Goal: Ask a question: Seek information or help from site administrators or community

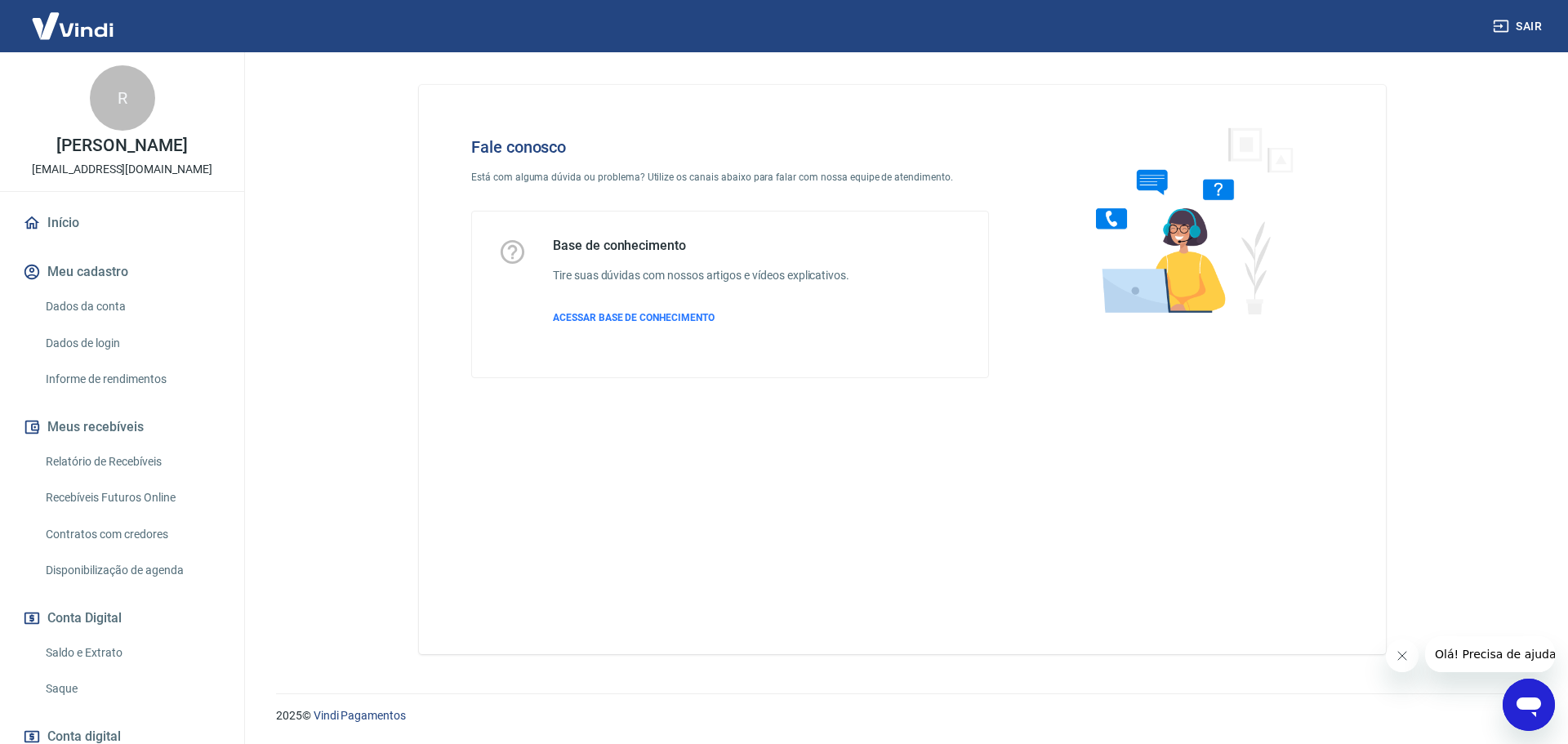
click at [1523, 696] on icon "Abrir janela de mensagens" at bounding box center [1528, 704] width 29 height 29
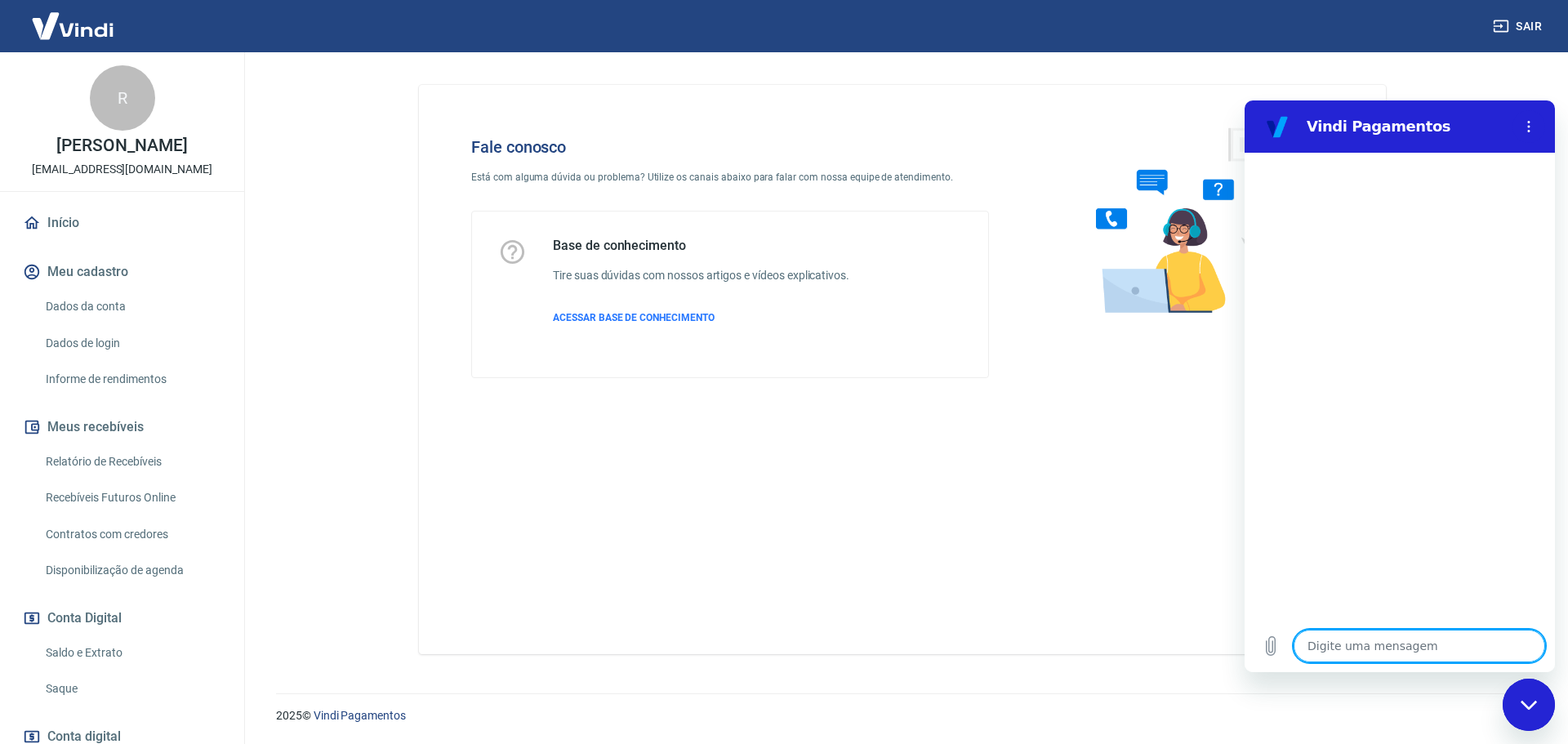
type textarea "B"
type textarea "x"
type textarea "Bo"
type textarea "x"
type textarea "Bom"
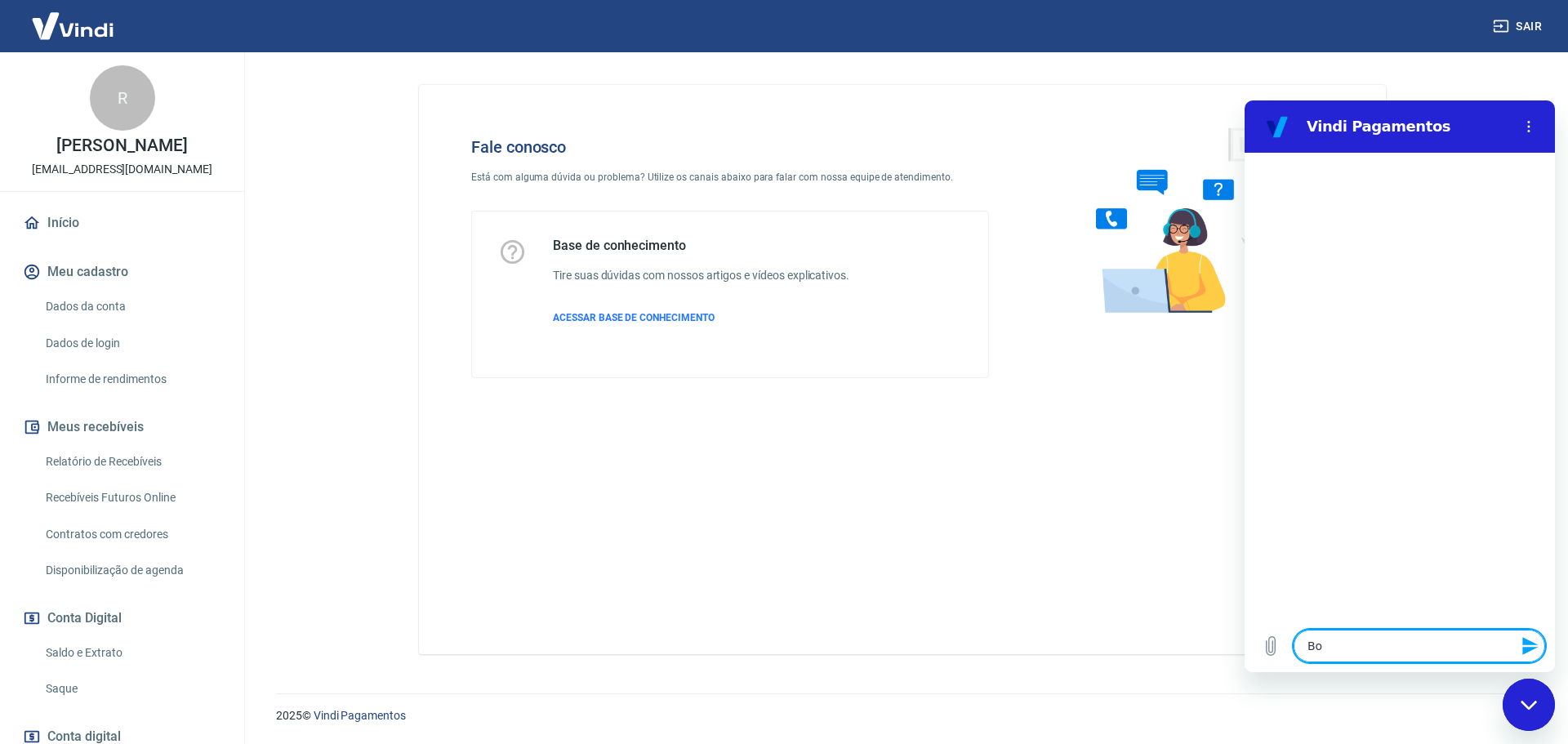
type textarea "x"
type textarea "Bom"
type textarea "x"
type textarea "Bom"
type textarea "x"
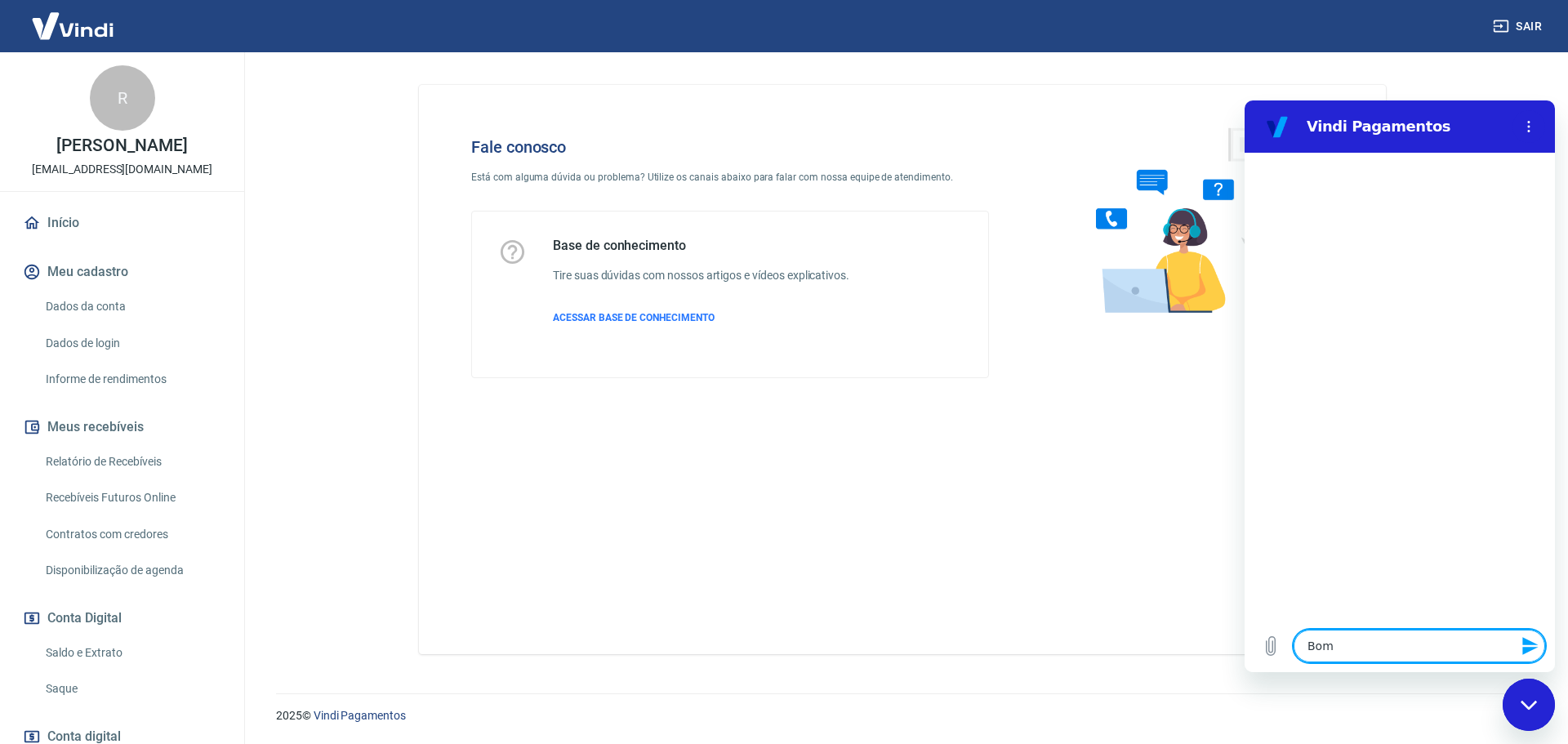
type textarea "Bo"
type textarea "x"
type textarea "B"
type textarea "x"
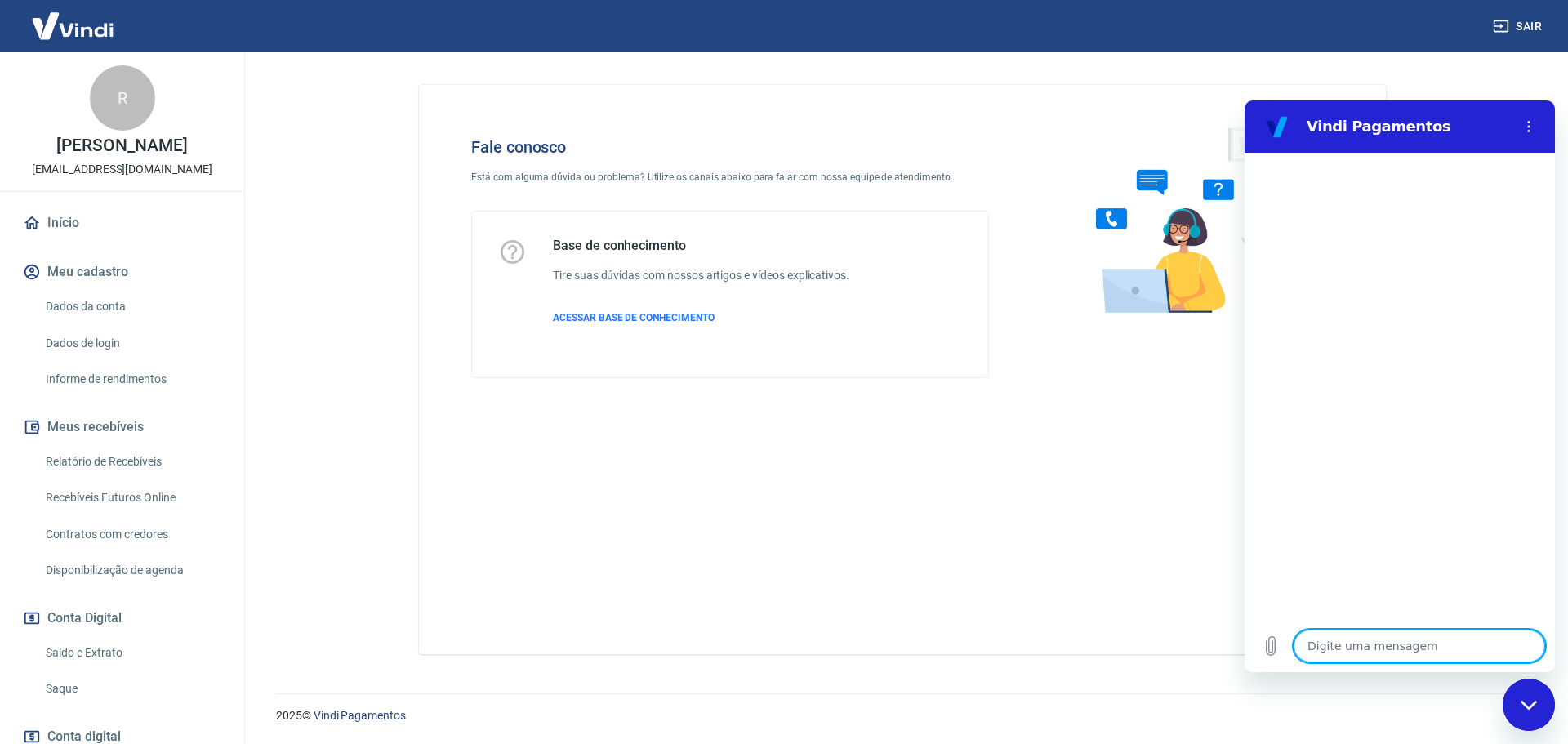
type textarea "O"
type textarea "x"
type textarea "Os"
type textarea "x"
type textarea "Os"
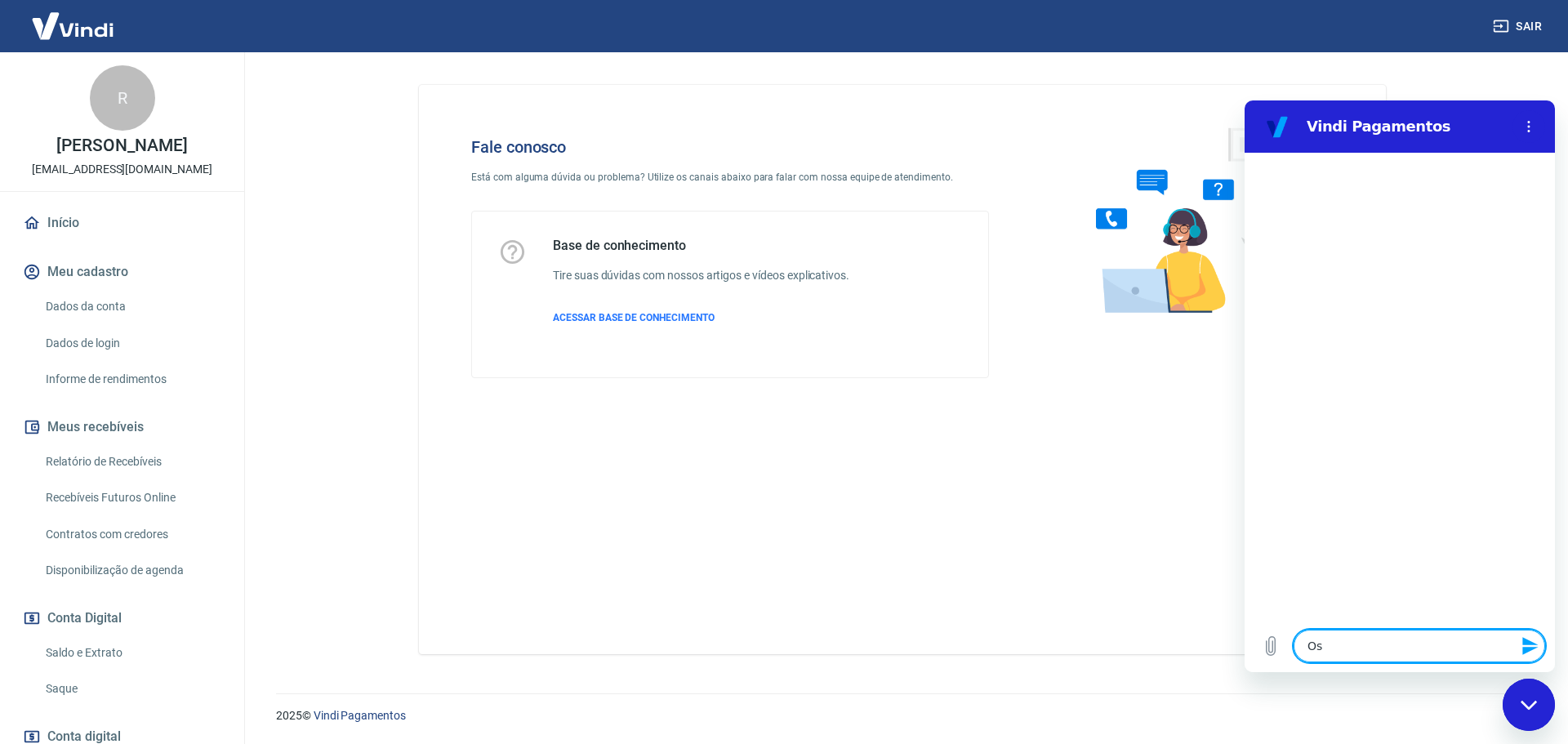
type textarea "x"
type textarea "Os l"
type textarea "x"
type textarea "Os li"
type textarea "x"
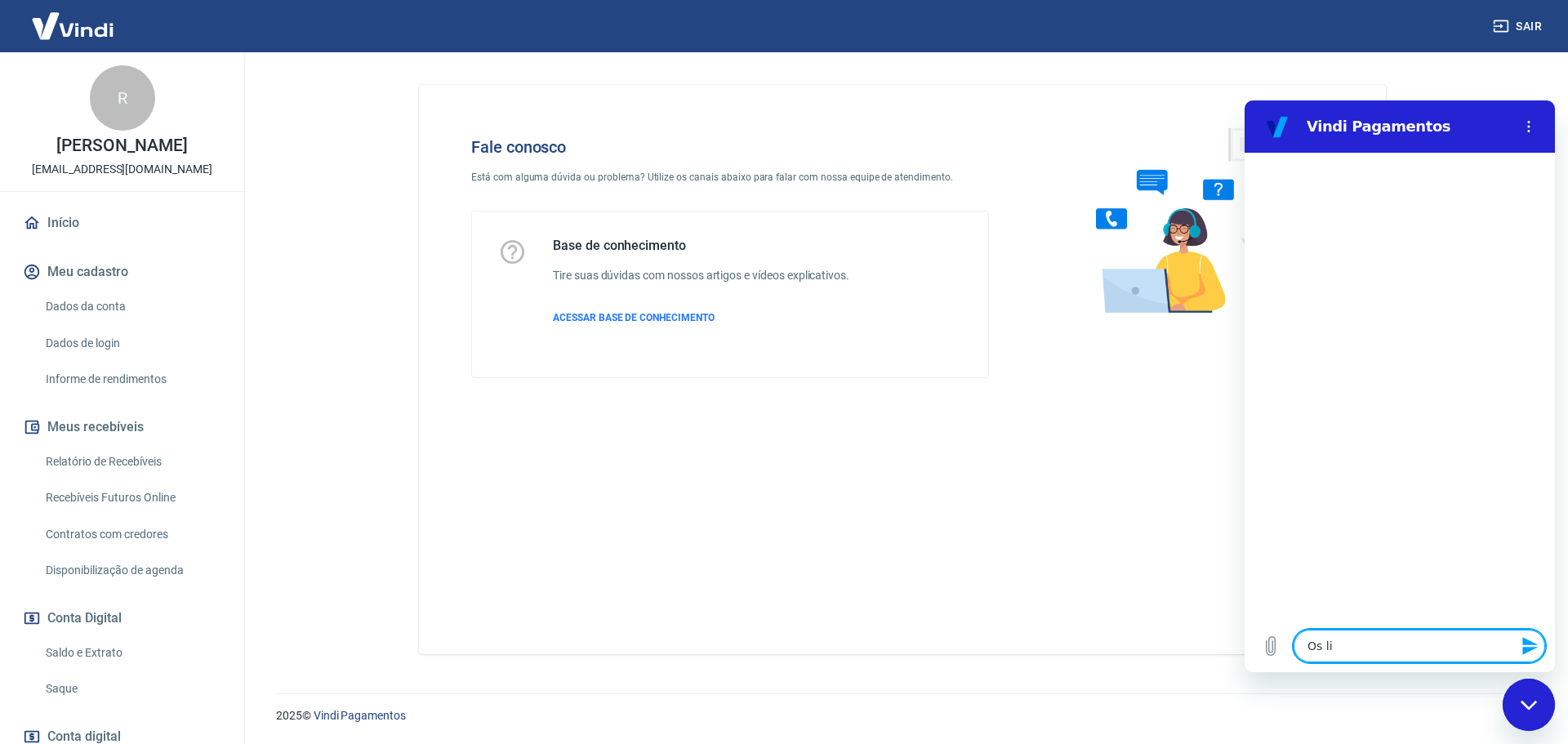
type textarea "Os lin"
type textarea "x"
type textarea "Os link"
type textarea "x"
type textarea "Os link"
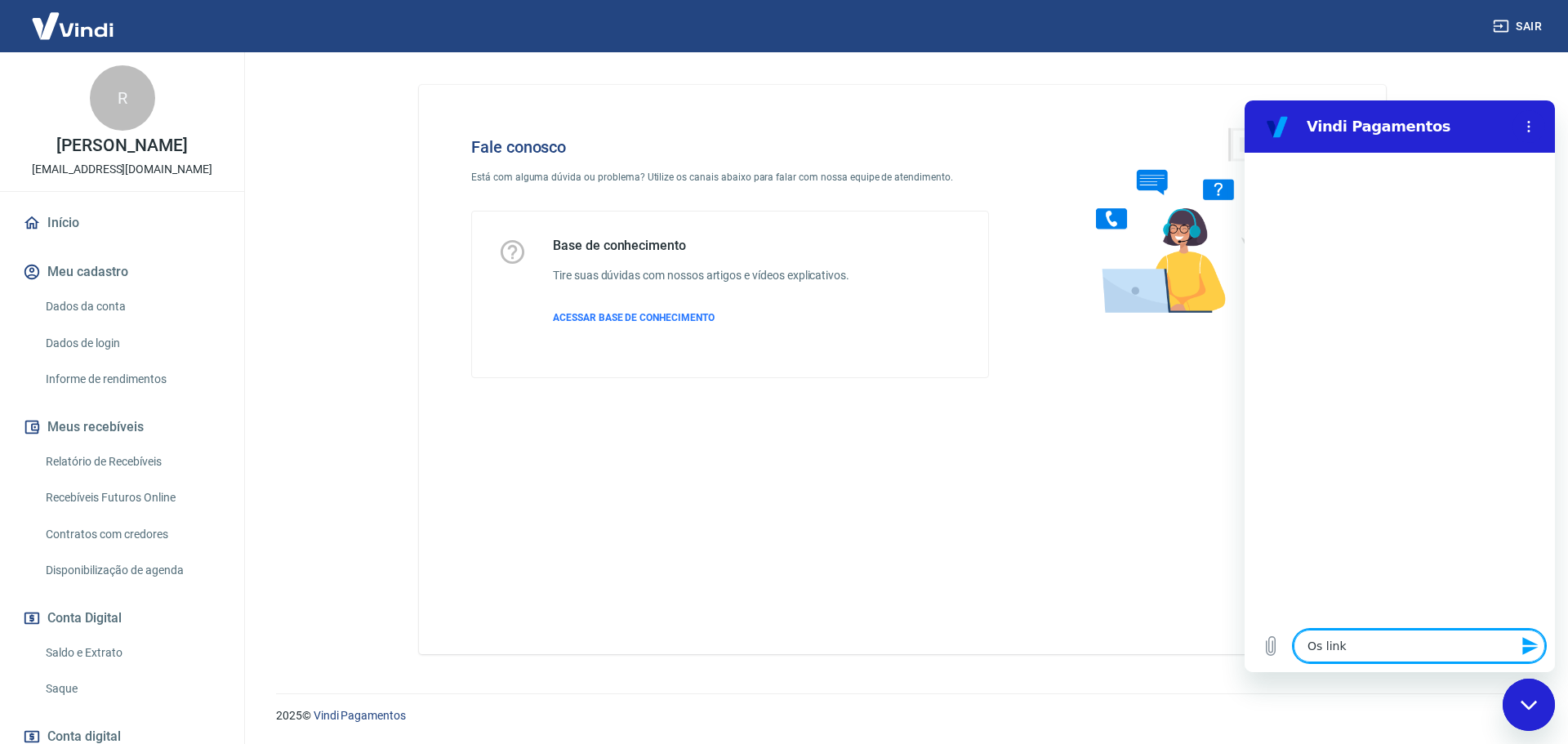
type textarea "x"
type textarea "Os link d"
type textarea "x"
type textarea "Os link de"
type textarea "x"
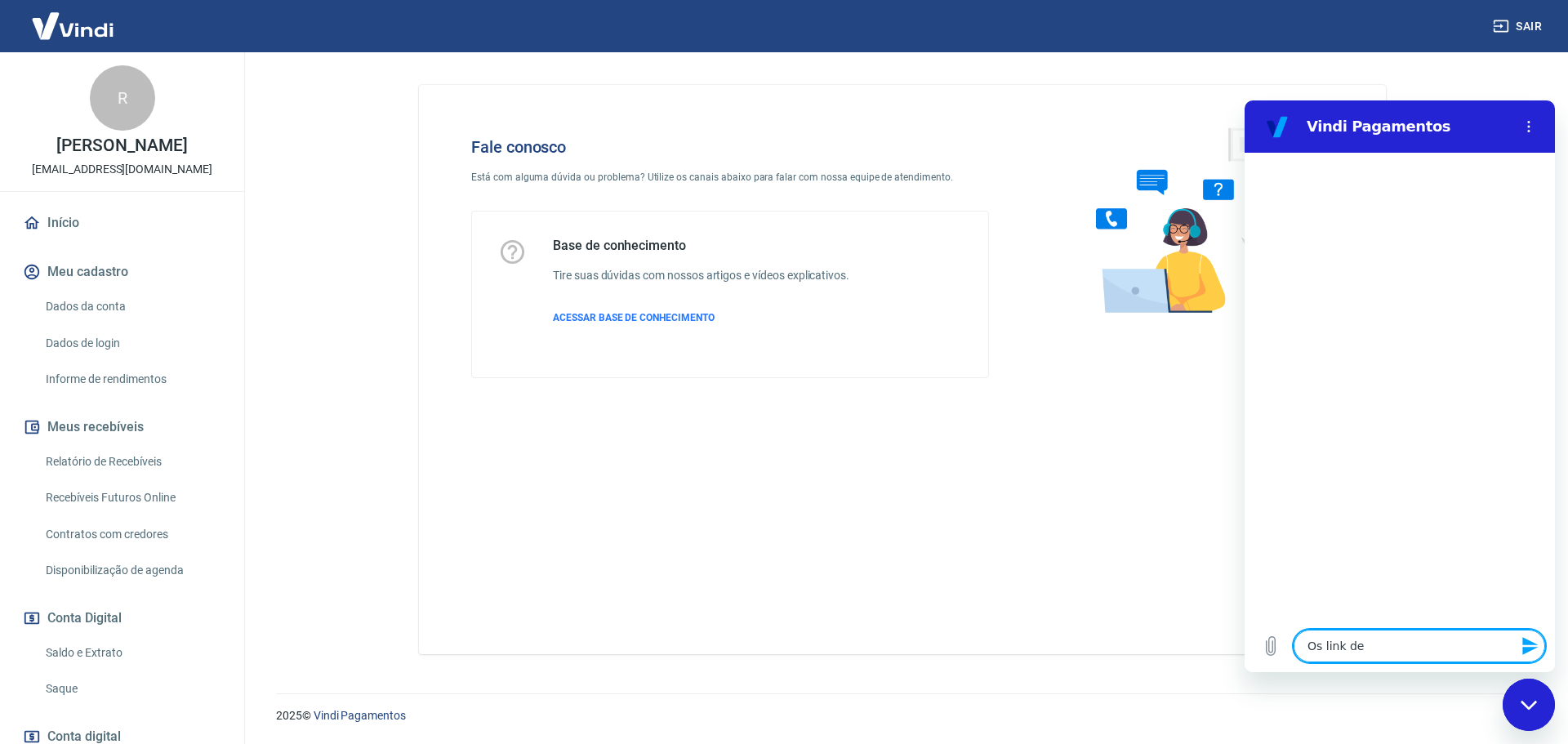
type textarea "Os link de"
type textarea "x"
type textarea "Os link de p"
type textarea "x"
type textarea "Os link de pa"
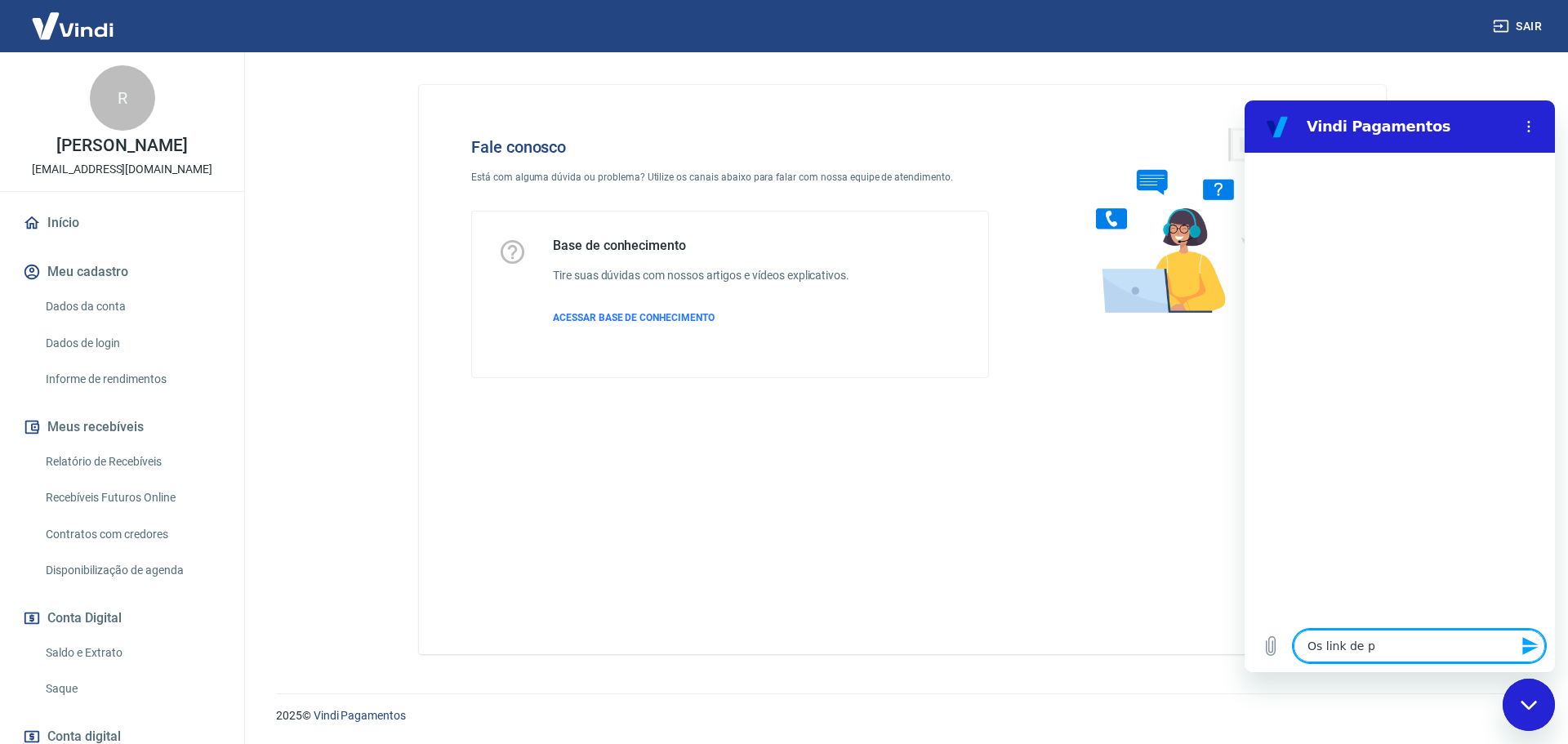
type textarea "x"
type textarea "Os link de pag"
type textarea "x"
type textarea "Os link de paga"
type textarea "x"
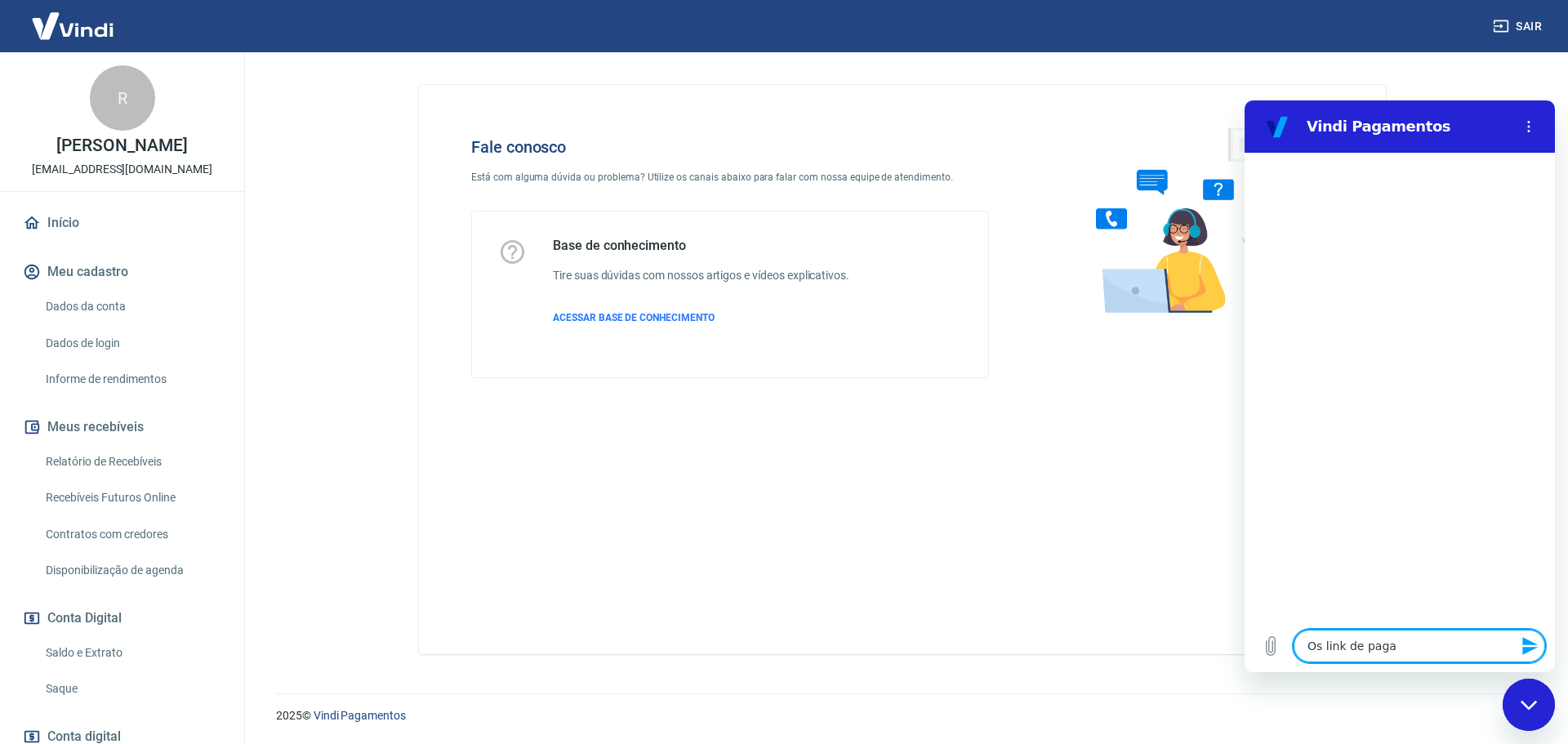
type textarea "Os link de pagam"
type textarea "x"
type textarea "Os link de pagame"
type textarea "x"
type textarea "Os link de pagamen"
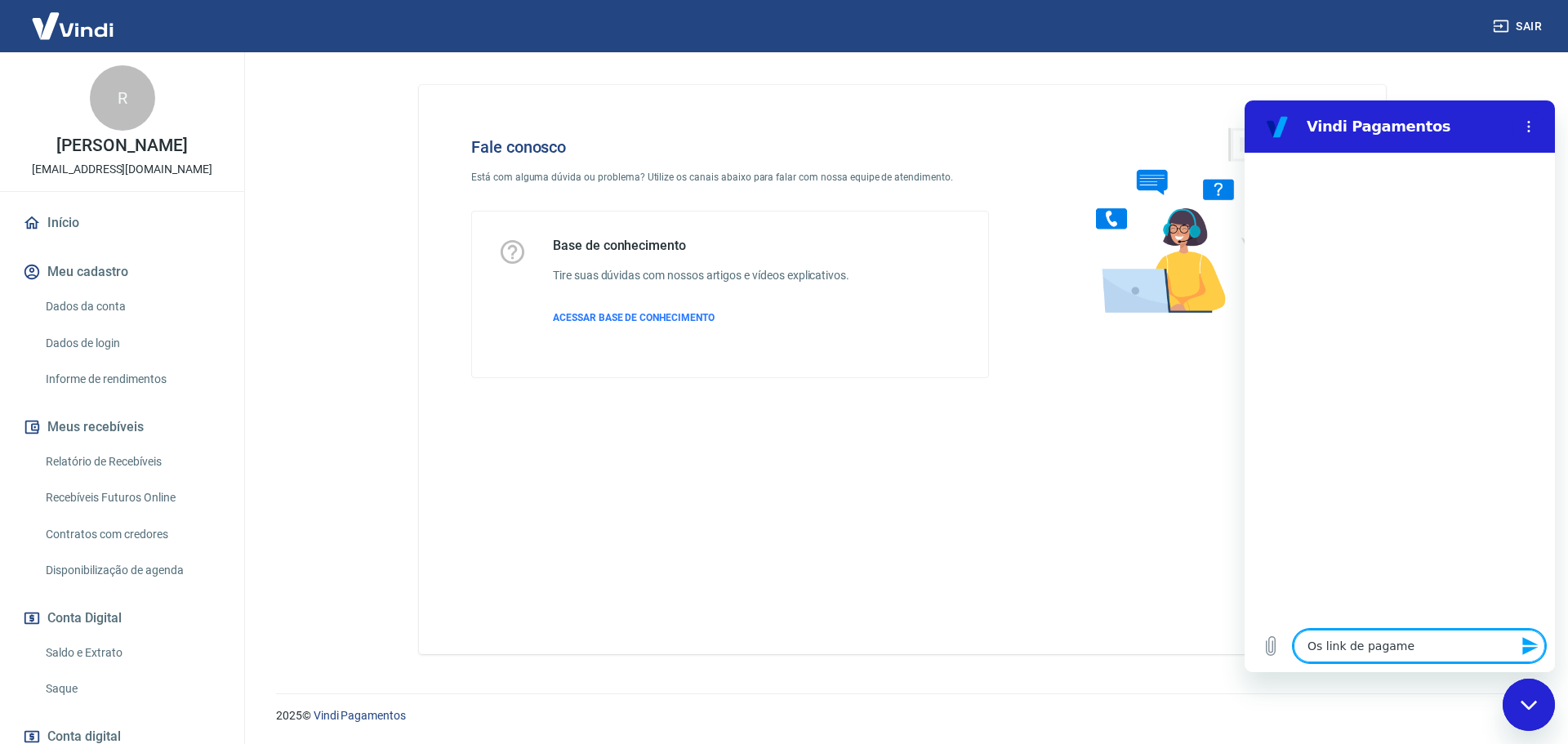
type textarea "x"
type textarea "Os link de pagament"
type textarea "x"
type textarea "Os link de pagamento"
type textarea "x"
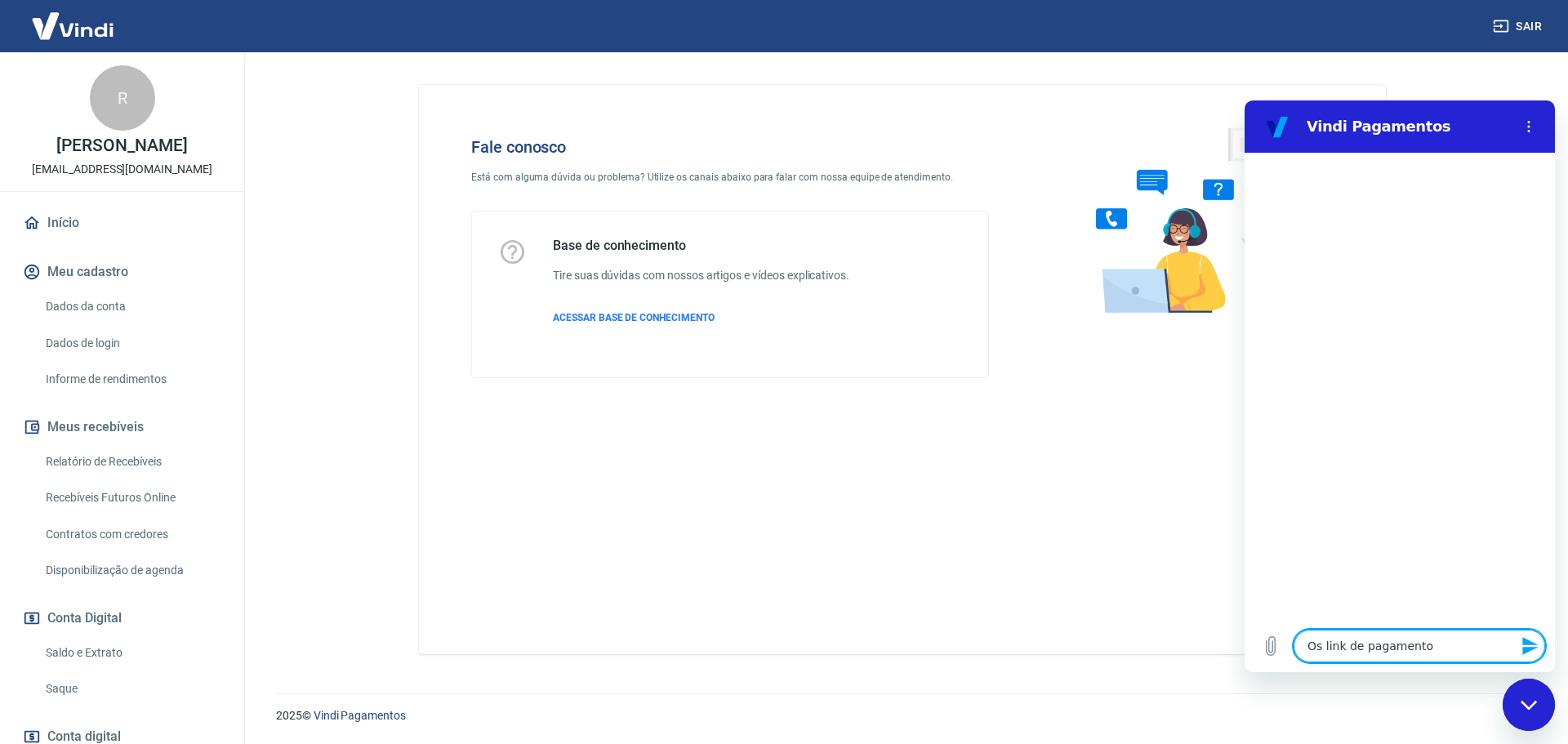
type textarea "Os link de pagamentos"
type textarea "x"
type textarea "Os link de pagamentos"
type textarea "x"
type textarea "Os link de pagamentos t"
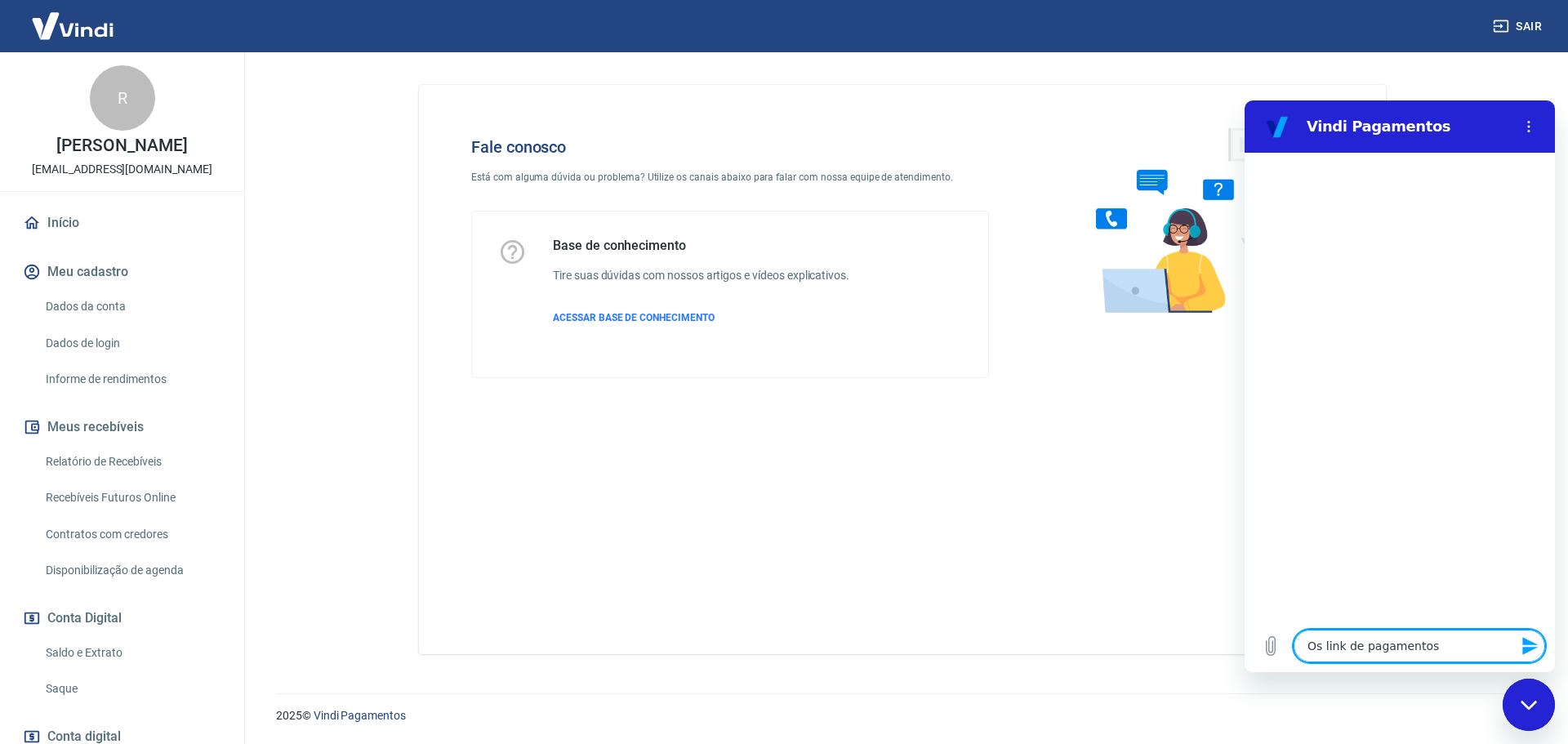
type textarea "x"
type textarea "Os link de pagamentos te"
type textarea "x"
type textarea "Os link de pagamentos tem"
type textarea "x"
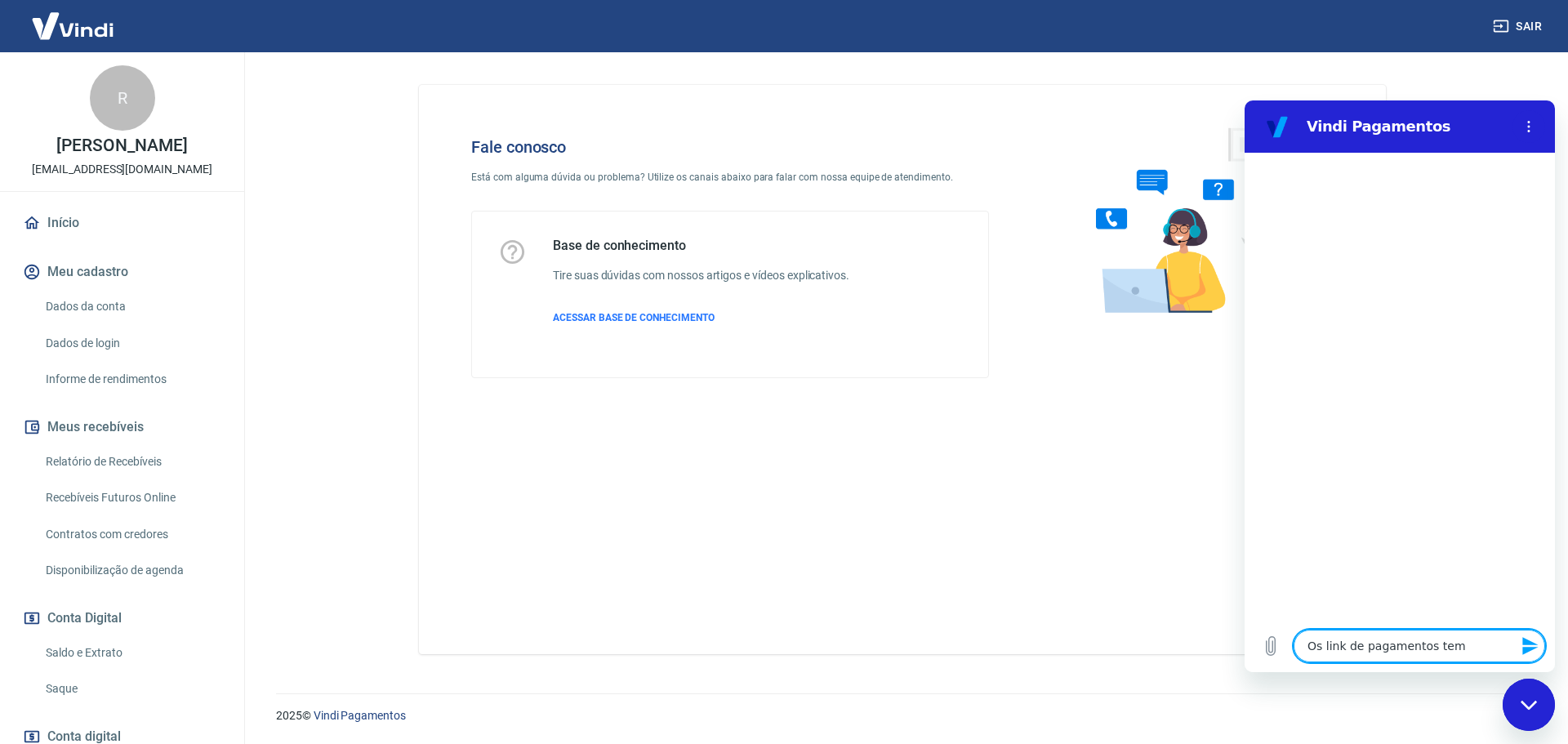
type textarea "Os link de pagamentos tem"
type textarea "x"
type textarea "Os link de pagamentos tem c"
type textarea "x"
type textarea "Os link de pagamentos tem ch"
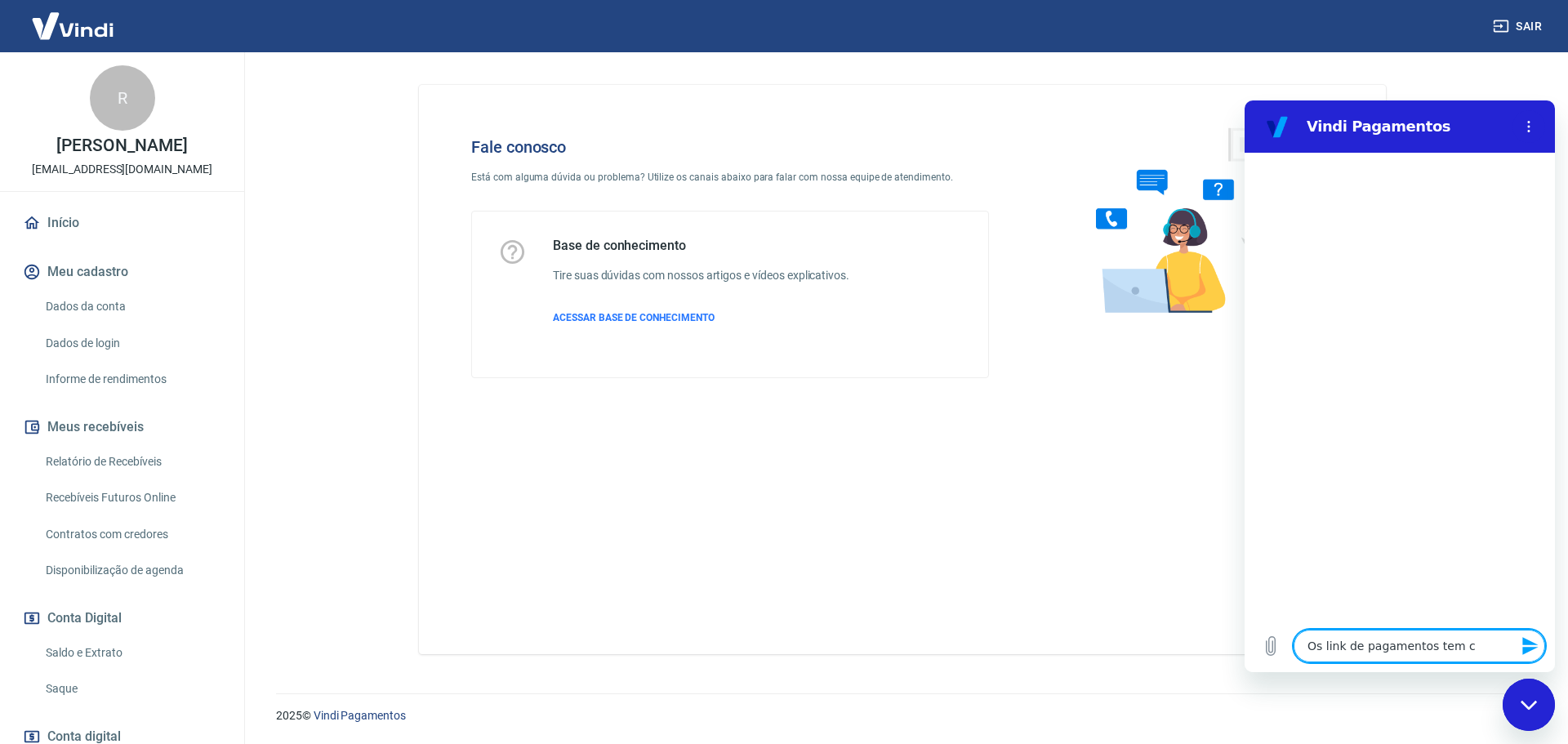
type textarea "x"
type textarea "Os link de pagamentos tem cha"
type textarea "x"
type textarea "Os link de pagamentos tem char"
type textarea "x"
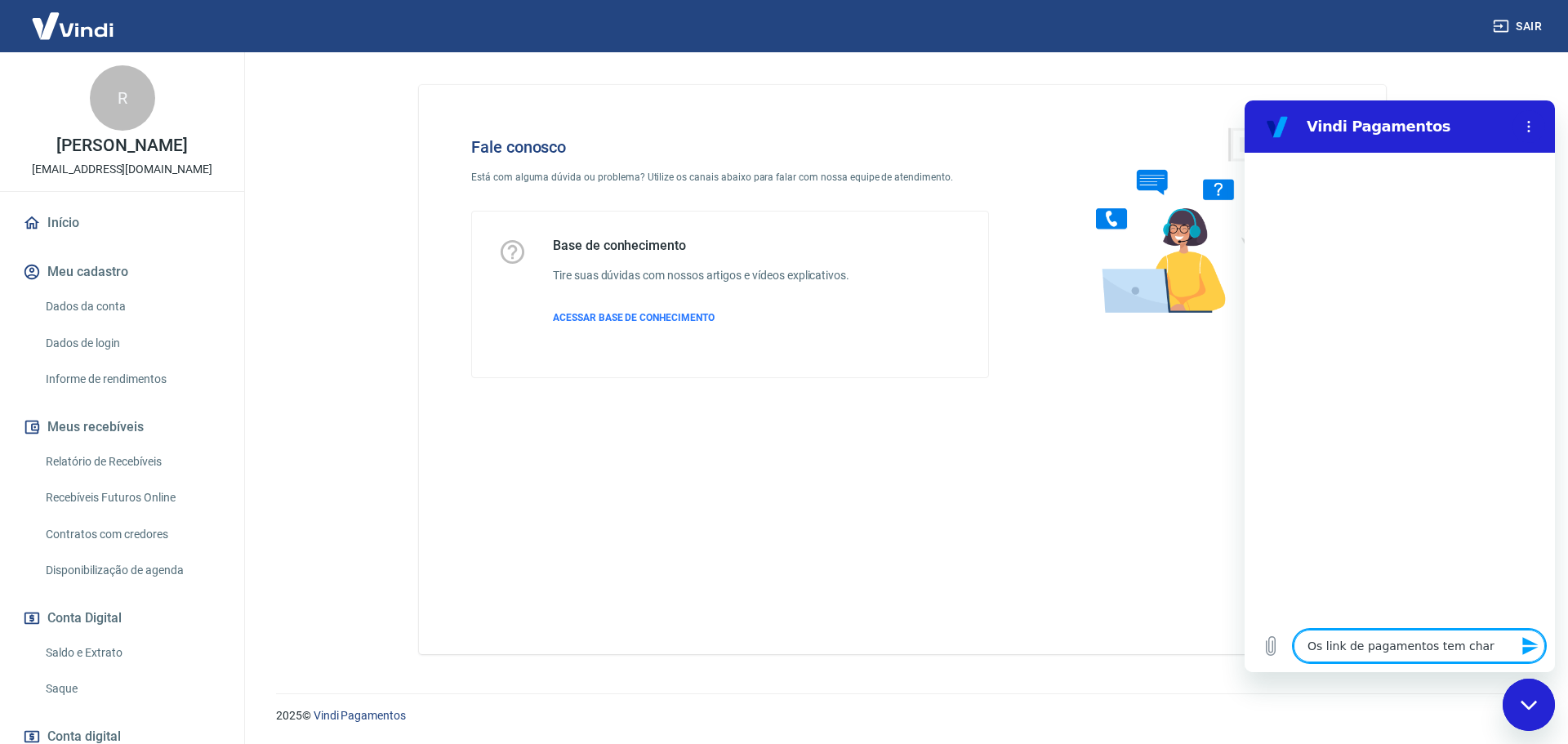
type textarea "Os link de pagamentos tem charg"
type textarea "x"
type textarea "Os link de pagamentos tem charge"
type textarea "x"
type textarea "Os link de pagamentos tem chargeb"
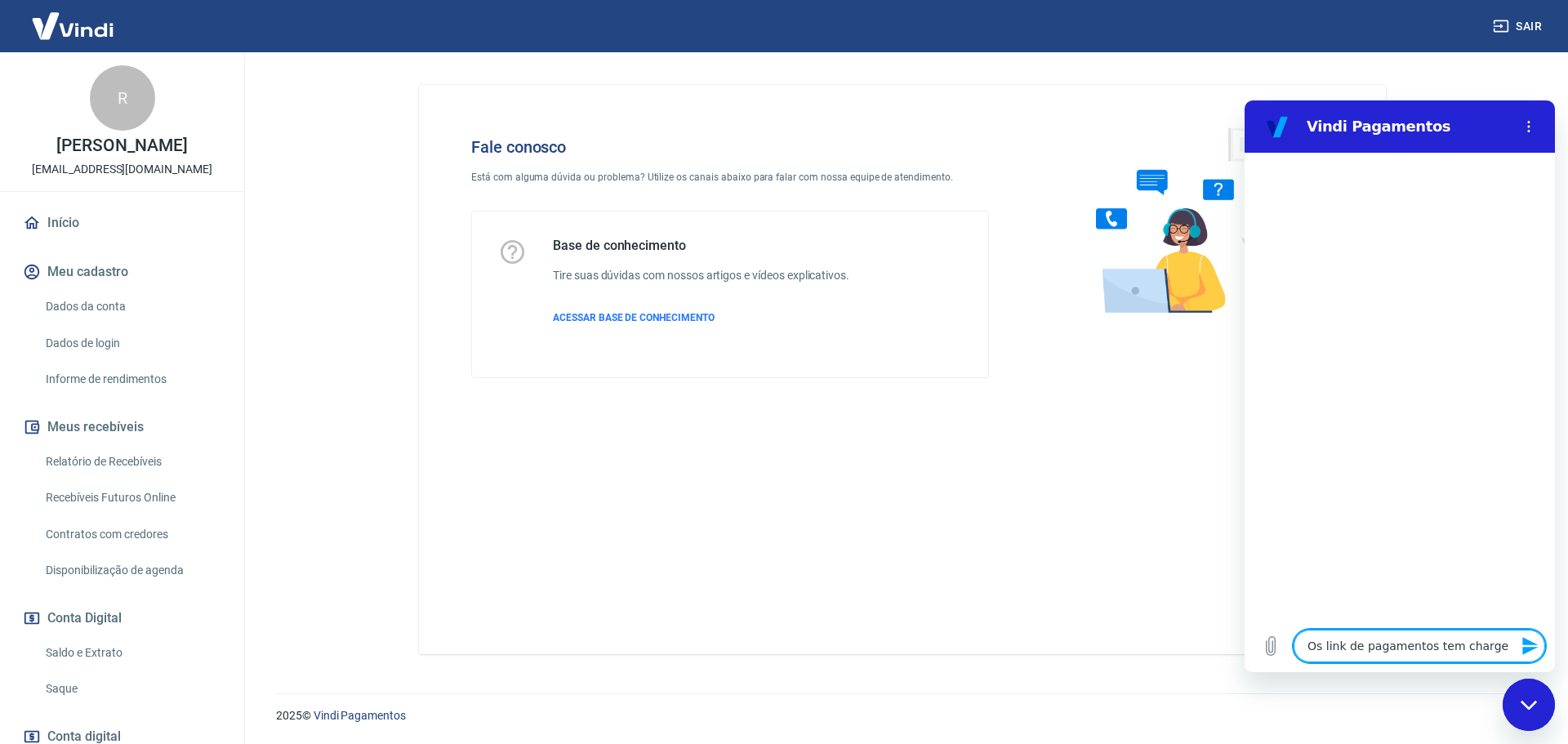
type textarea "x"
type textarea "Os link de pagamentos tem chargeba"
type textarea "x"
type textarea "Os link de pagamentos tem chargebac"
type textarea "x"
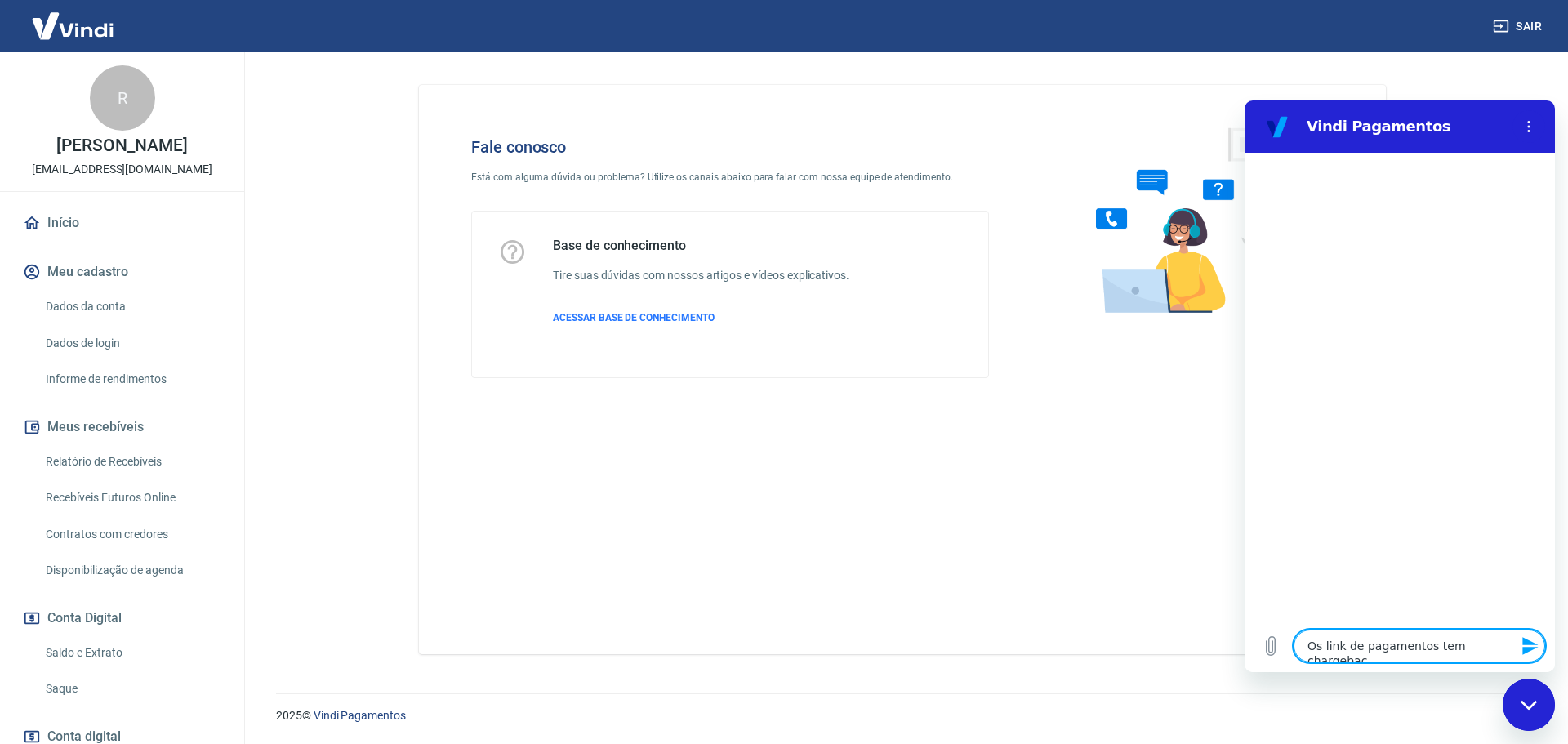
type textarea "Os link de pagamentos tem chargeback"
type textarea "x"
type textarea "Os link de pagamentos tem chargeback?"
type textarea "x"
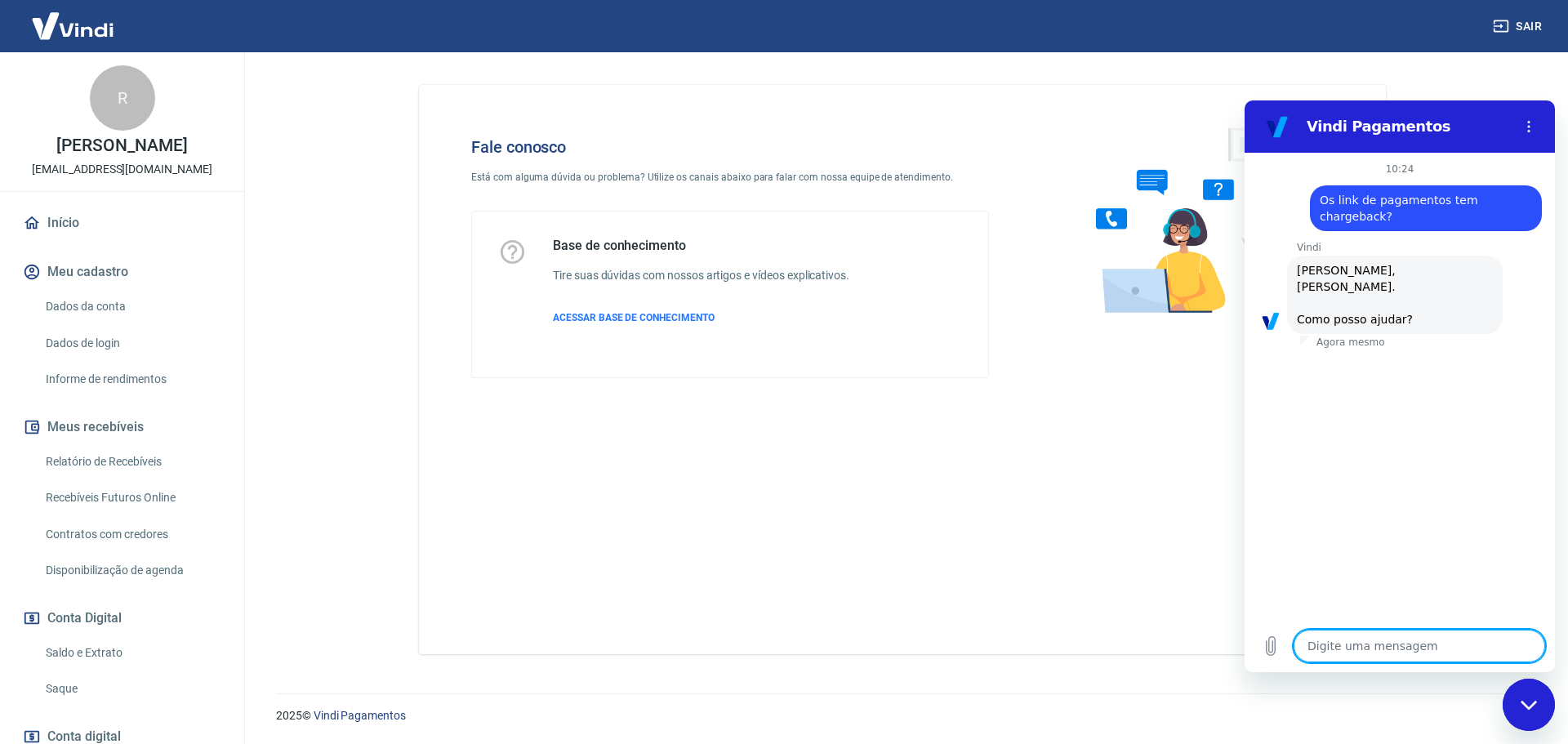
scroll to position [55, 0]
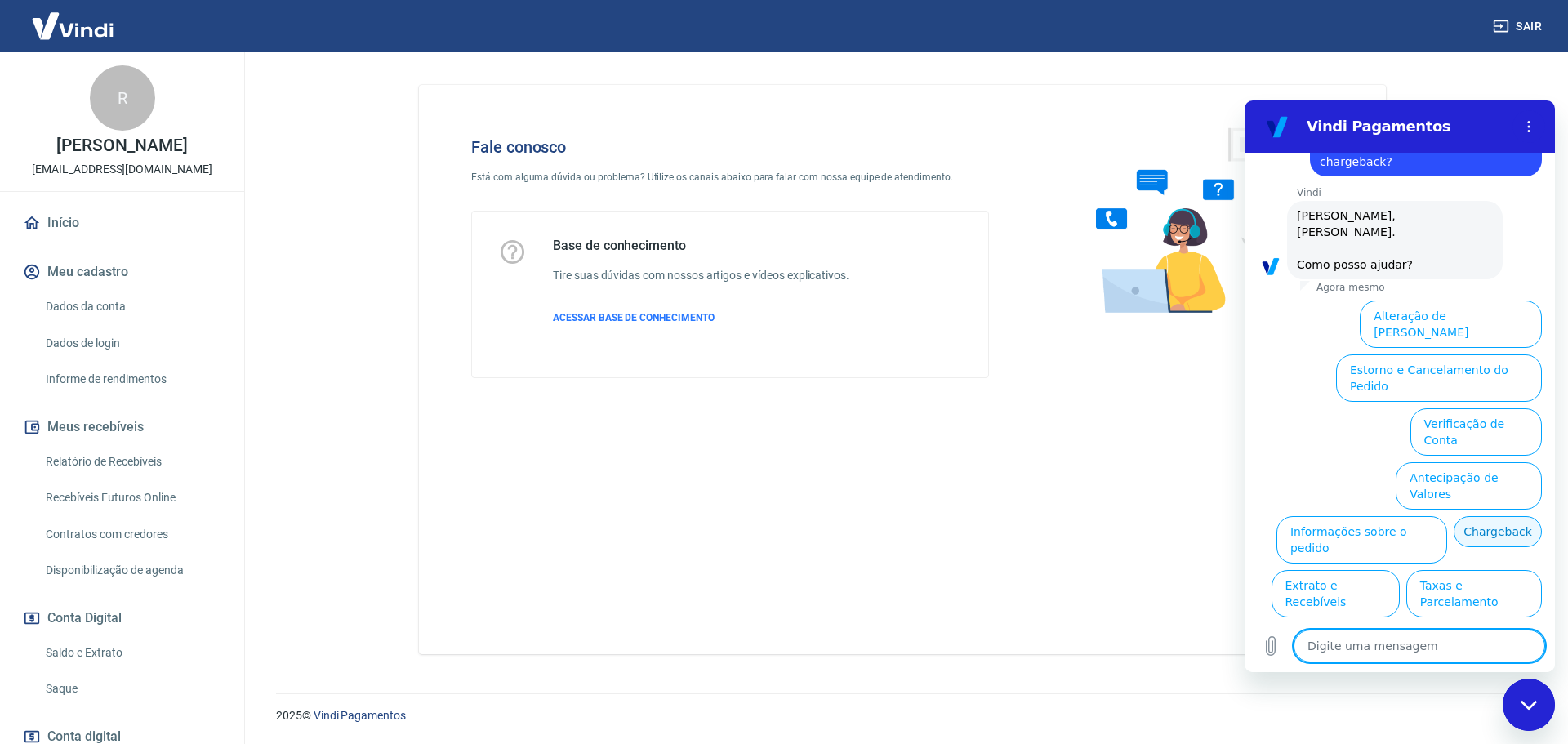
click at [1453, 516] on button "Chargeback" at bounding box center [1497, 531] width 88 height 31
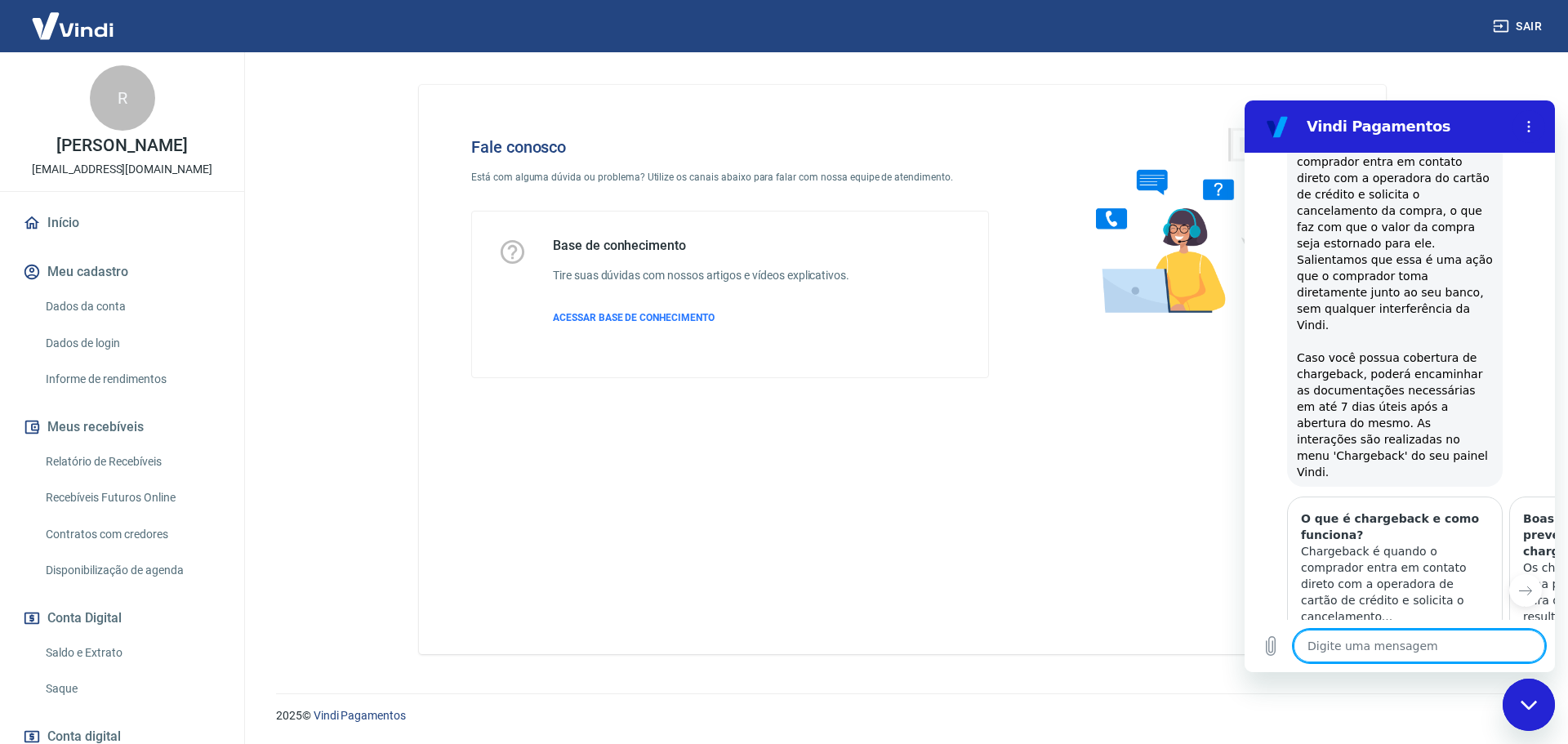
type textarea "x"
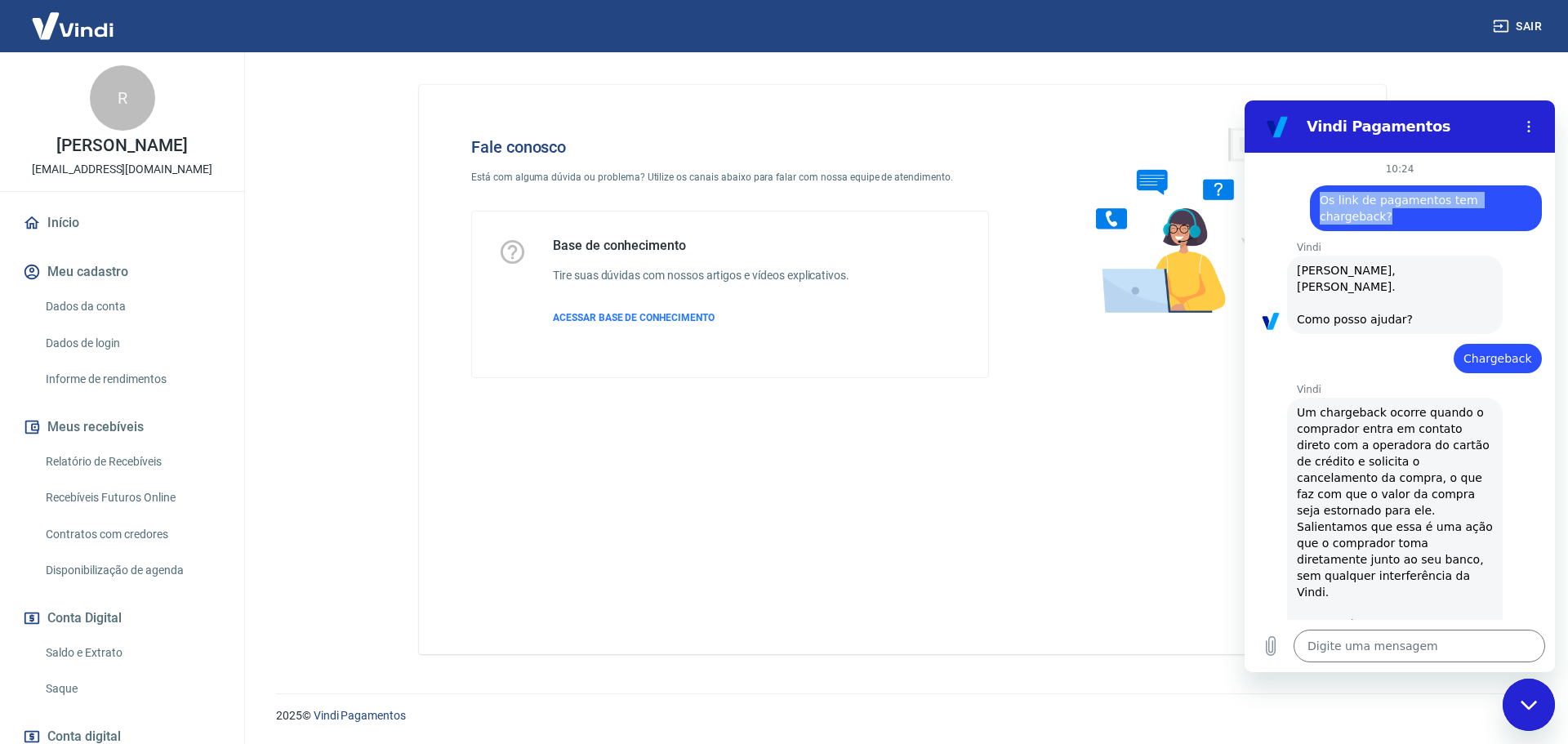
drag, startPoint x: 1319, startPoint y: 201, endPoint x: 1389, endPoint y: 224, distance: 73.7
click at [1389, 224] on span "Os link de pagamentos tem chargeback?" at bounding box center [1426, 208] width 213 height 32
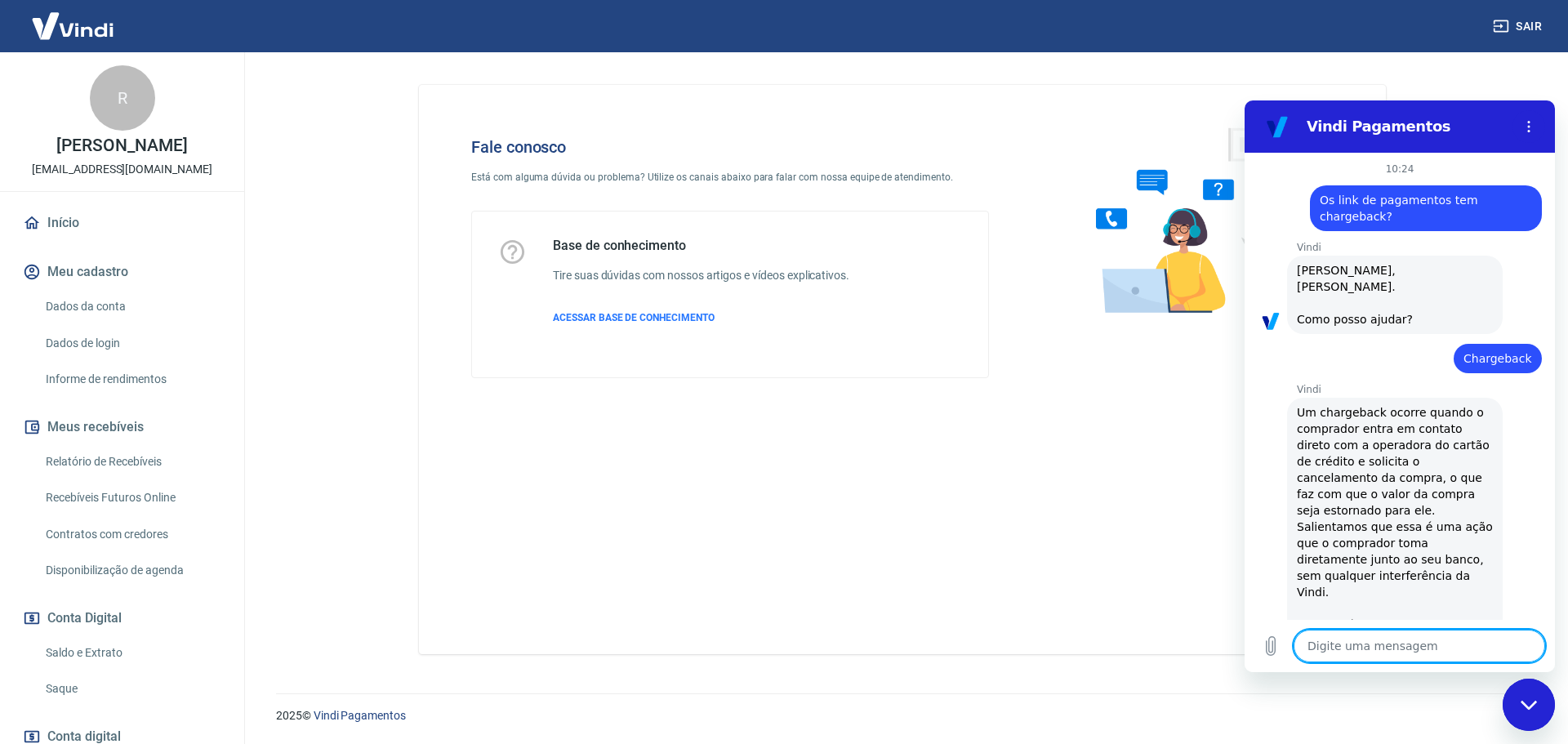
click at [1436, 655] on textarea at bounding box center [1419, 646] width 252 height 32
type textarea "f"
type textarea "x"
type textarea "fa"
type textarea "x"
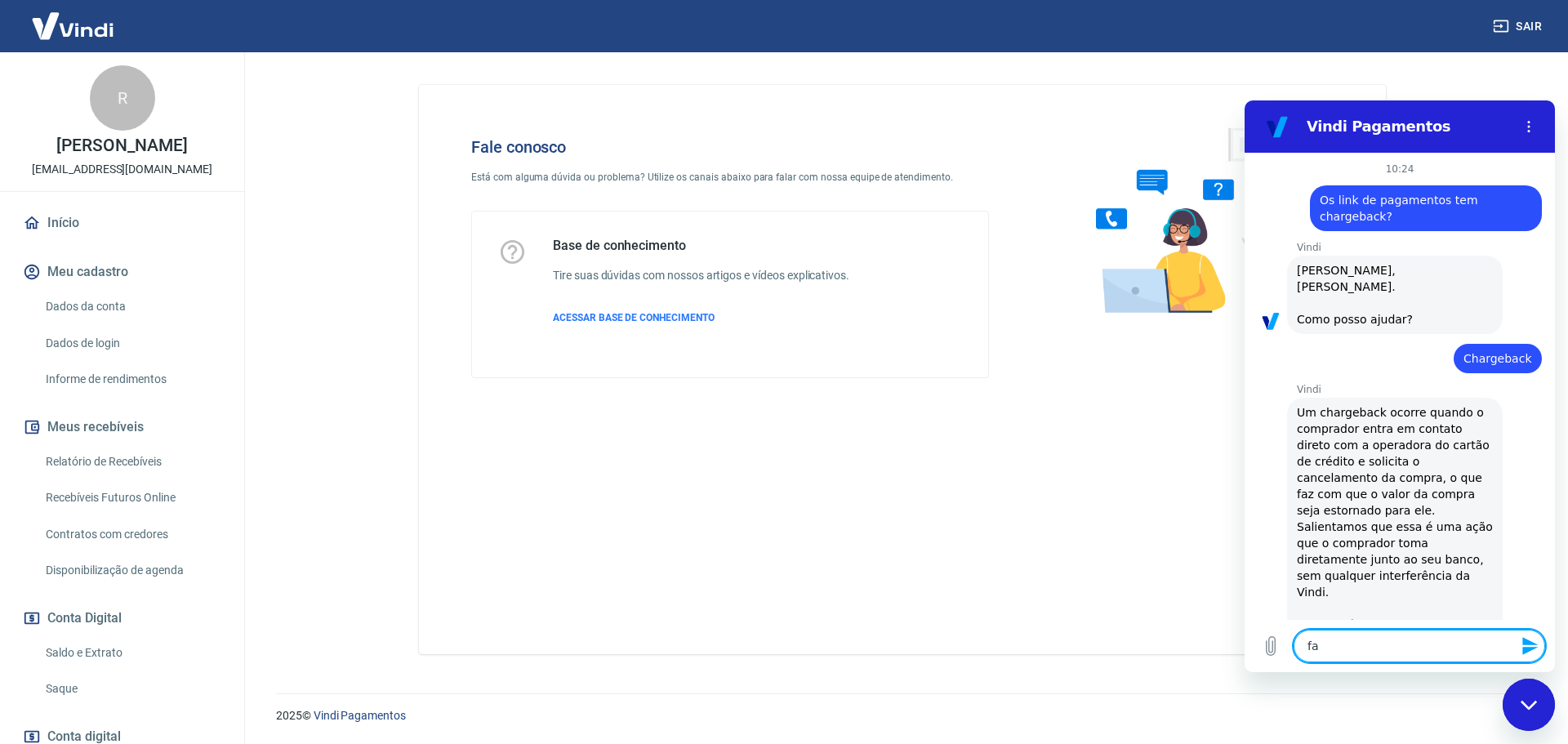
type textarea "fal"
type textarea "x"
type textarea "fala"
type textarea "x"
type textarea "falar"
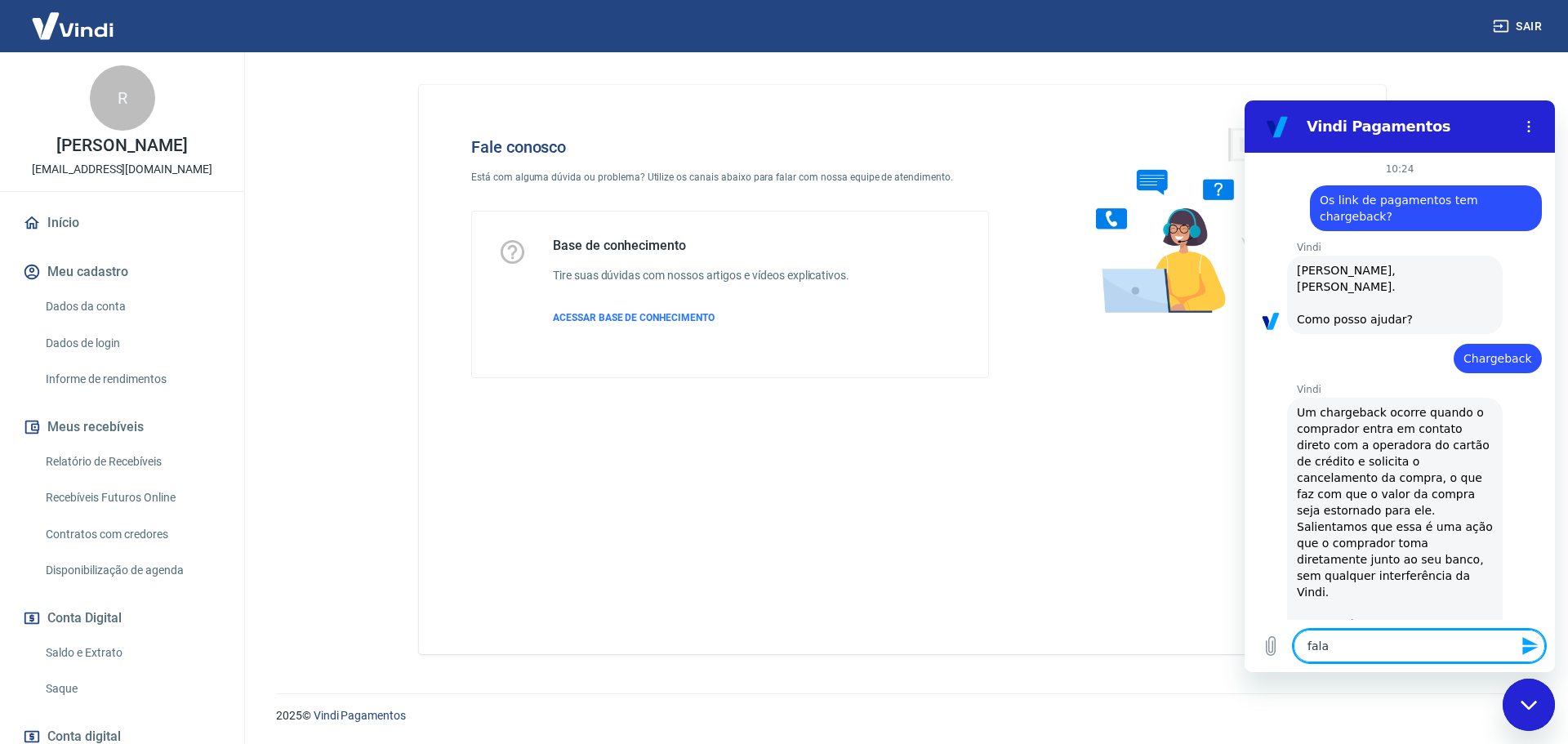
type textarea "x"
type textarea "falar"
type textarea "x"
type textarea "falar c"
type textarea "x"
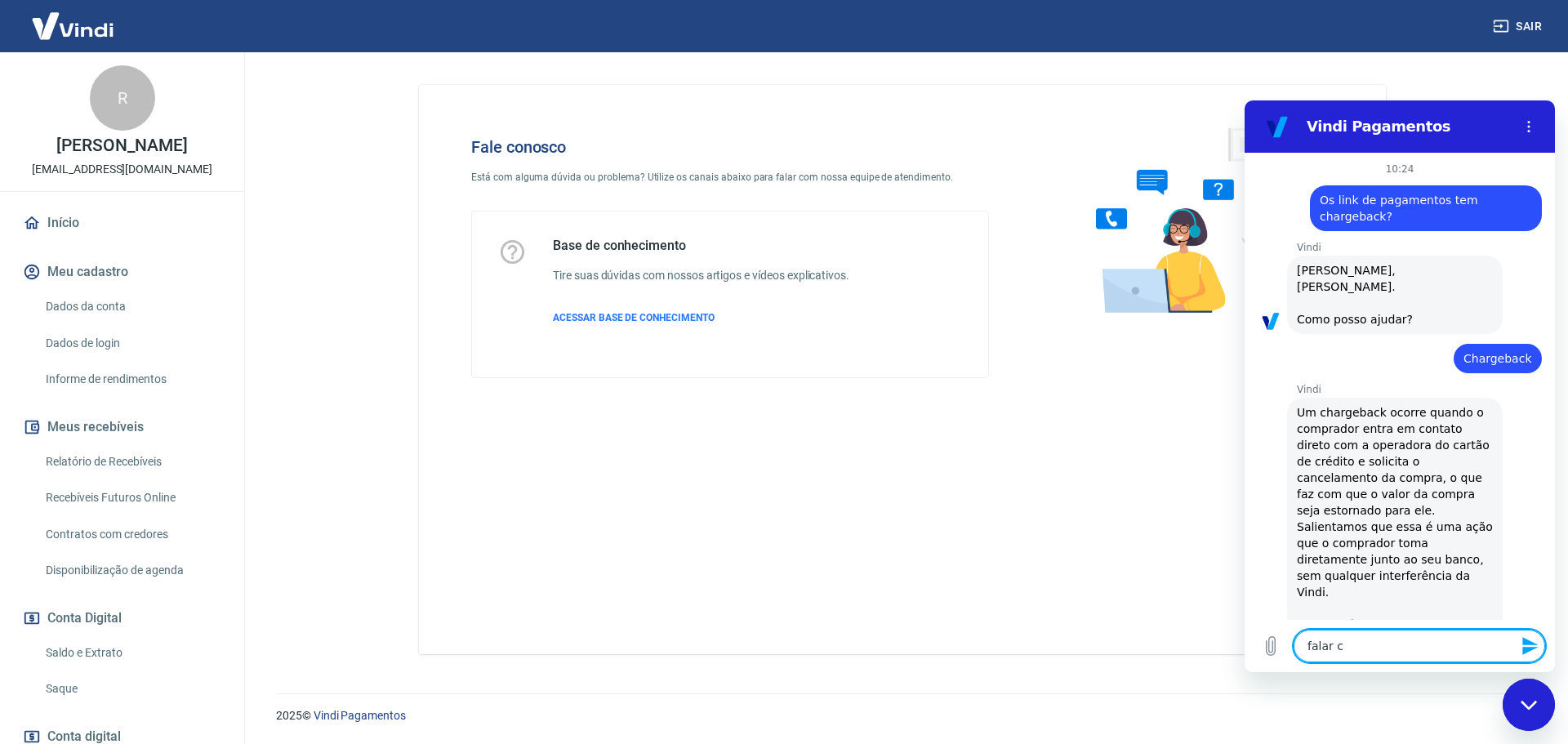
type textarea "falar co"
type textarea "x"
type textarea "falar com"
type textarea "x"
type textarea "falar com"
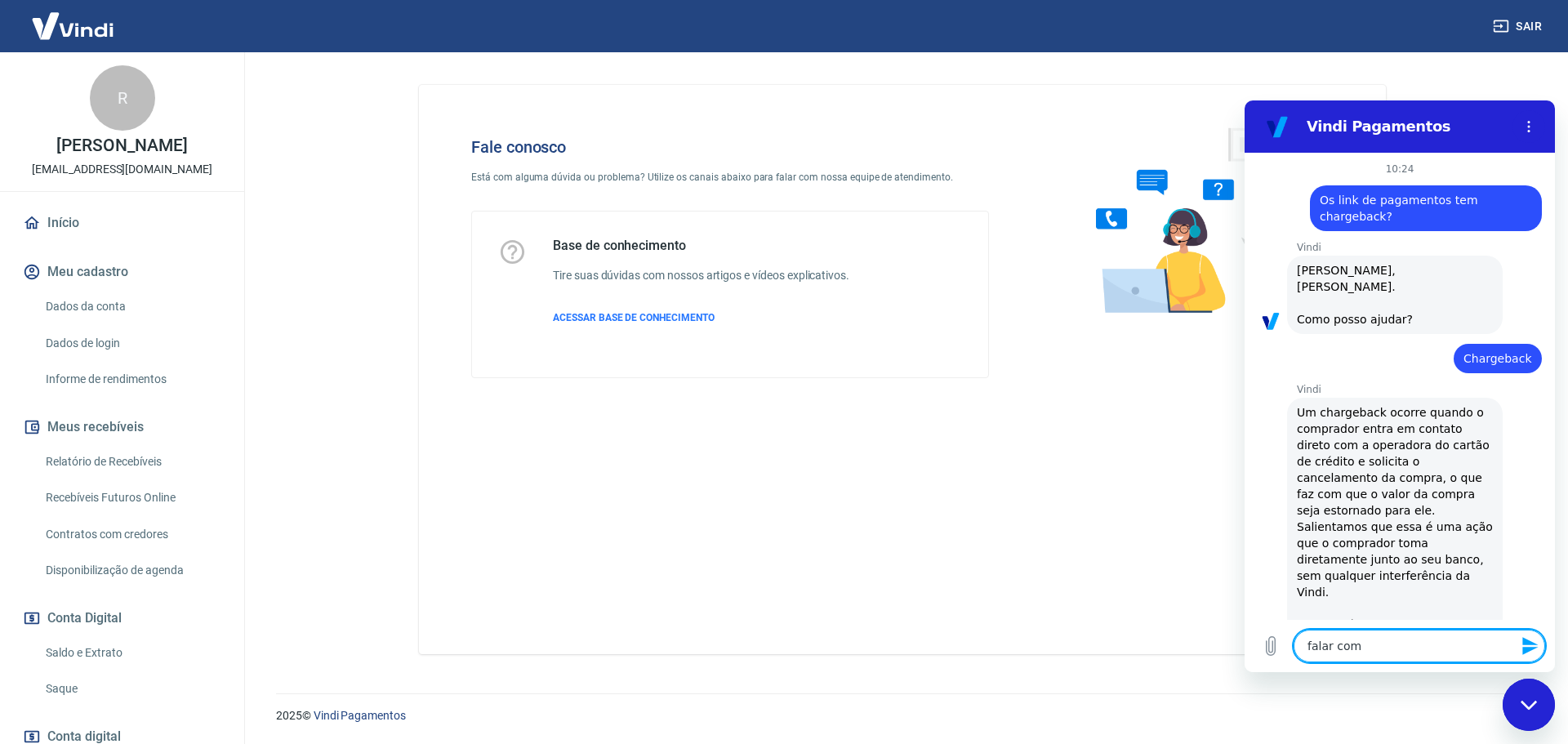
type textarea "x"
type textarea "falar com a"
type textarea "x"
type textarea "falar com at"
type textarea "x"
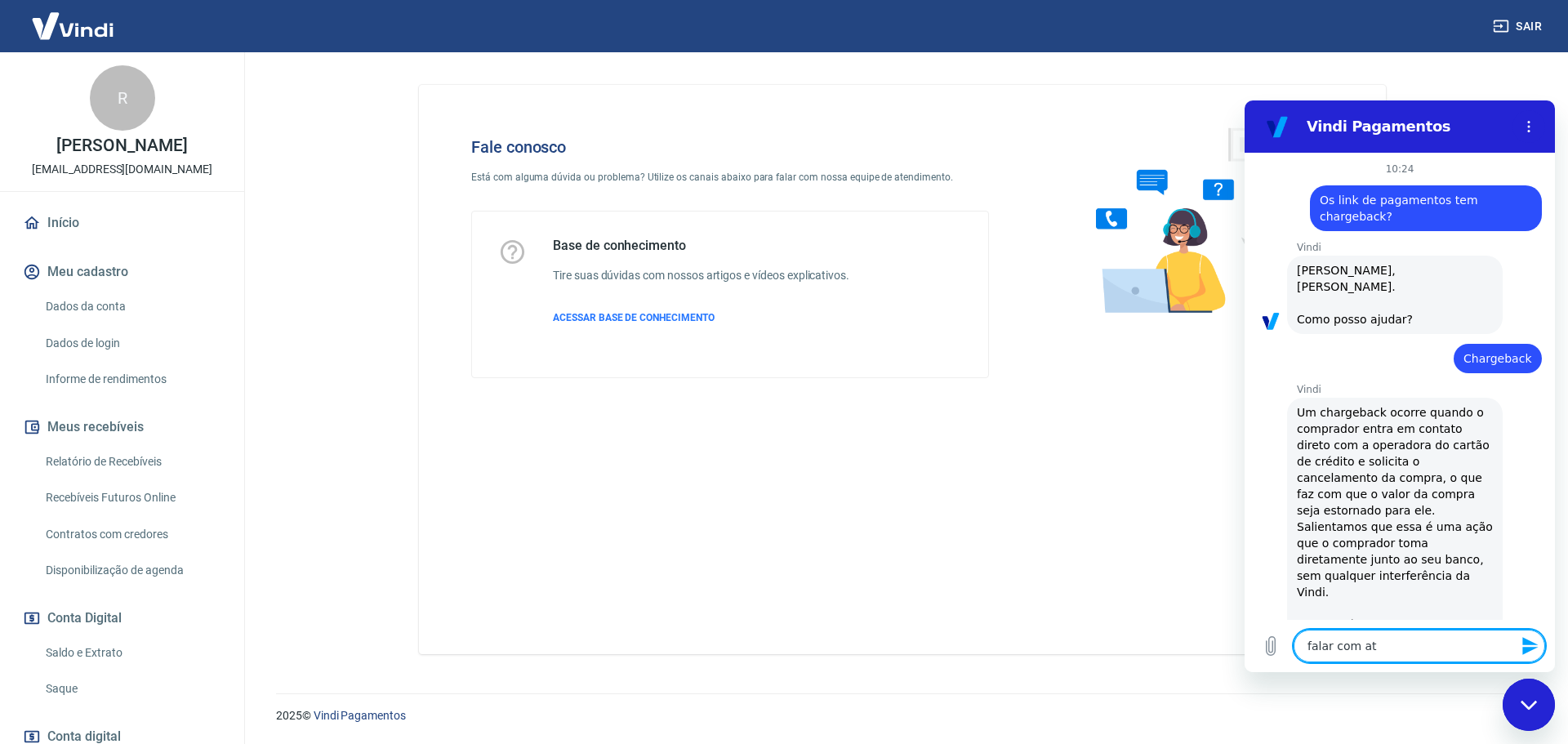
type textarea "falar com ate"
type textarea "x"
type textarea "falar com [GEOGRAPHIC_DATA]"
type textarea "x"
type textarea "falar com atend"
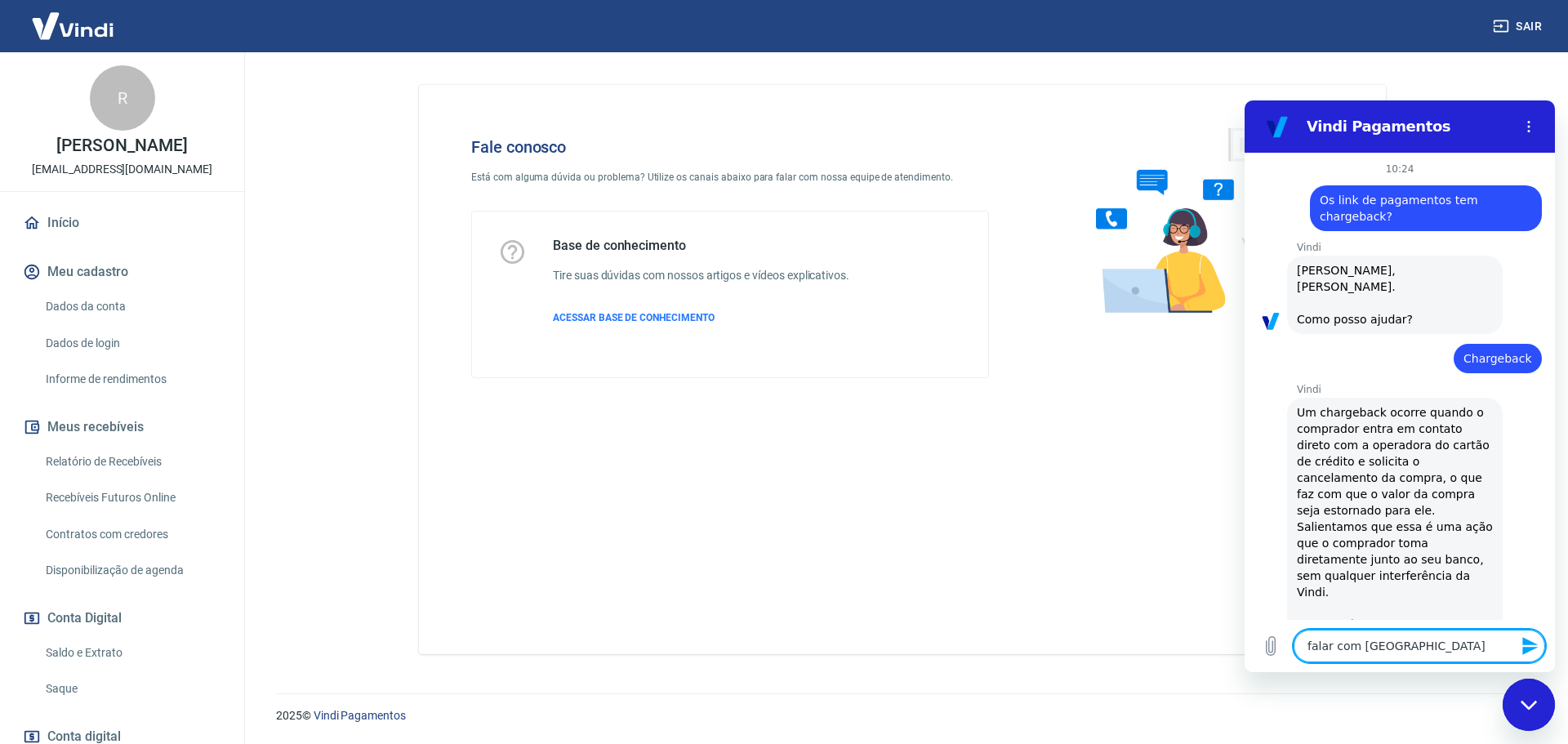
type textarea "x"
type textarea "falar com atende"
type textarea "x"
type textarea "falar com atenden"
type textarea "x"
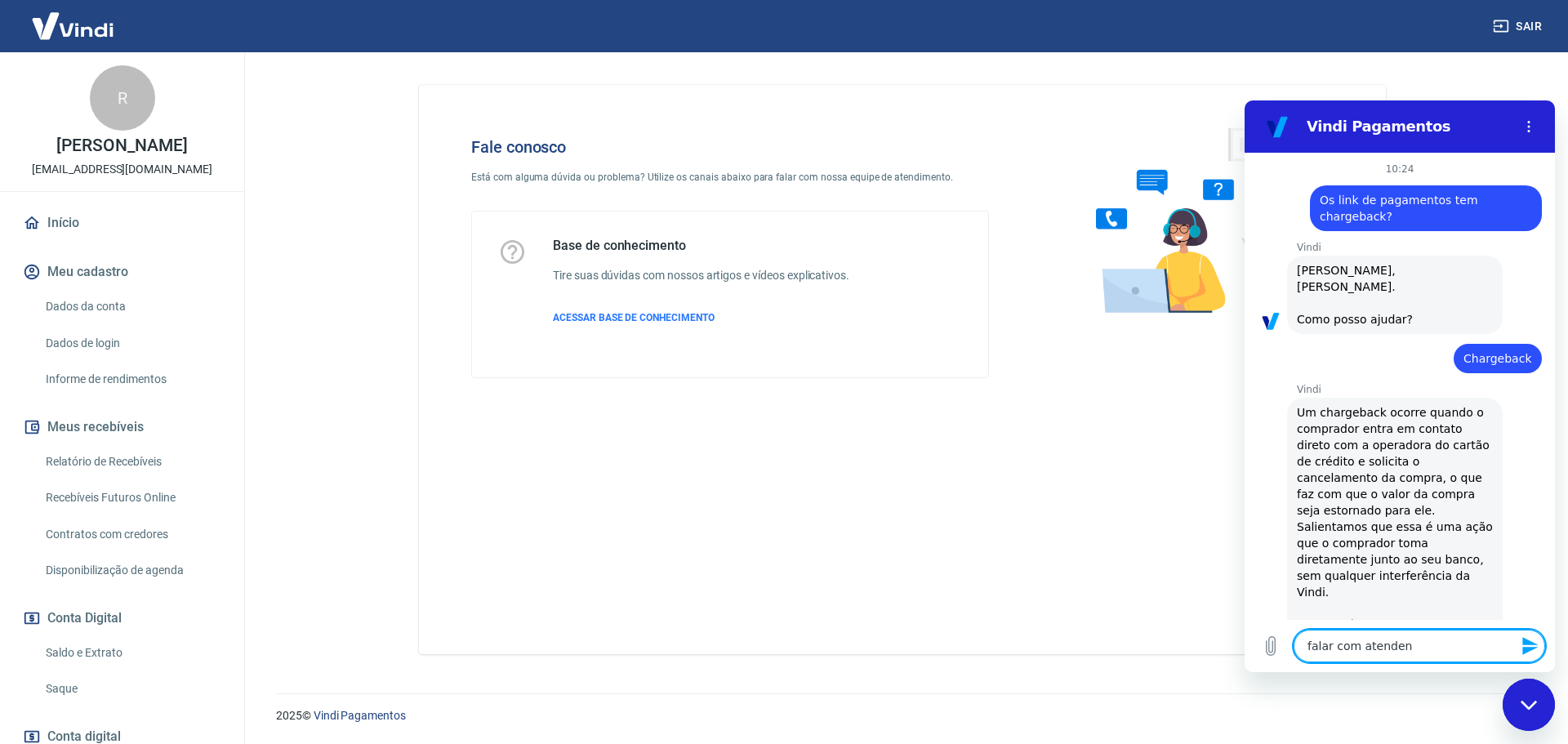
type textarea "falar com atendent"
type textarea "x"
type textarea "falar com atendente"
type textarea "x"
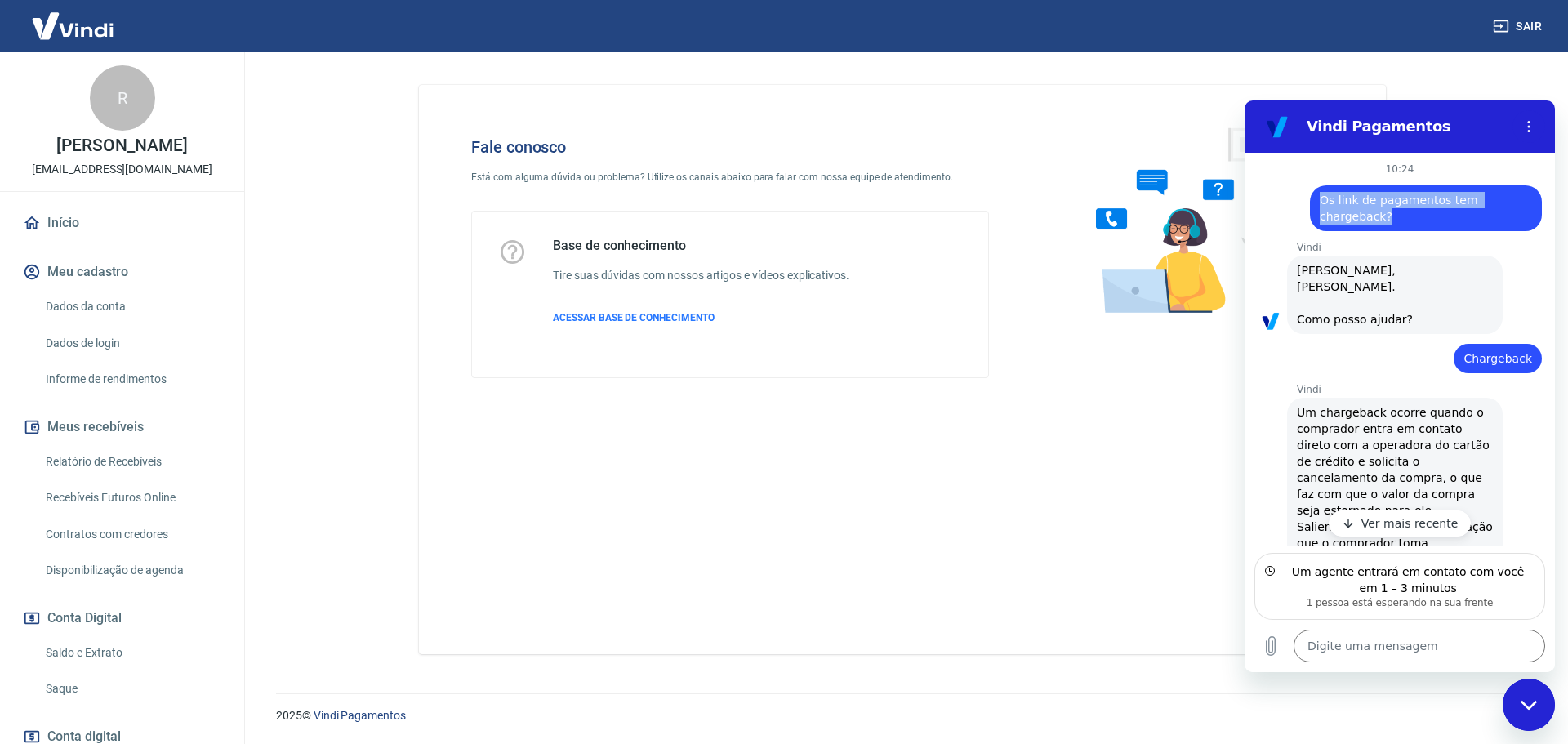
drag, startPoint x: 1323, startPoint y: 203, endPoint x: 1395, endPoint y: 211, distance: 72.4
click at [1395, 211] on span "Os link de pagamentos tem chargeback?" at bounding box center [1426, 208] width 213 height 32
copy span "Os link de pagamentos tem chargeback?"
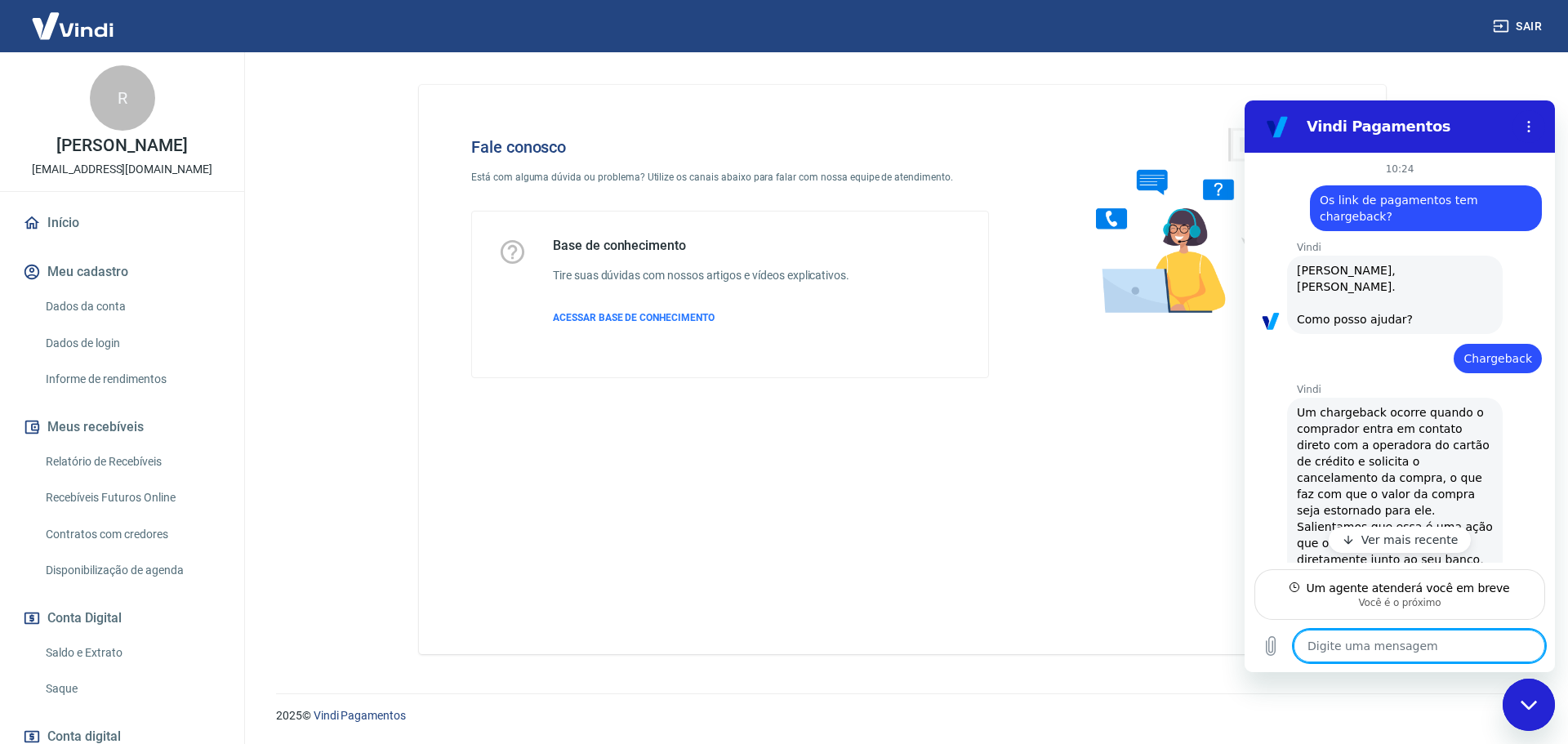
click at [1333, 648] on textarea at bounding box center [1419, 646] width 252 height 32
paste textarea "Os link de pagamentos tem chargeback?"
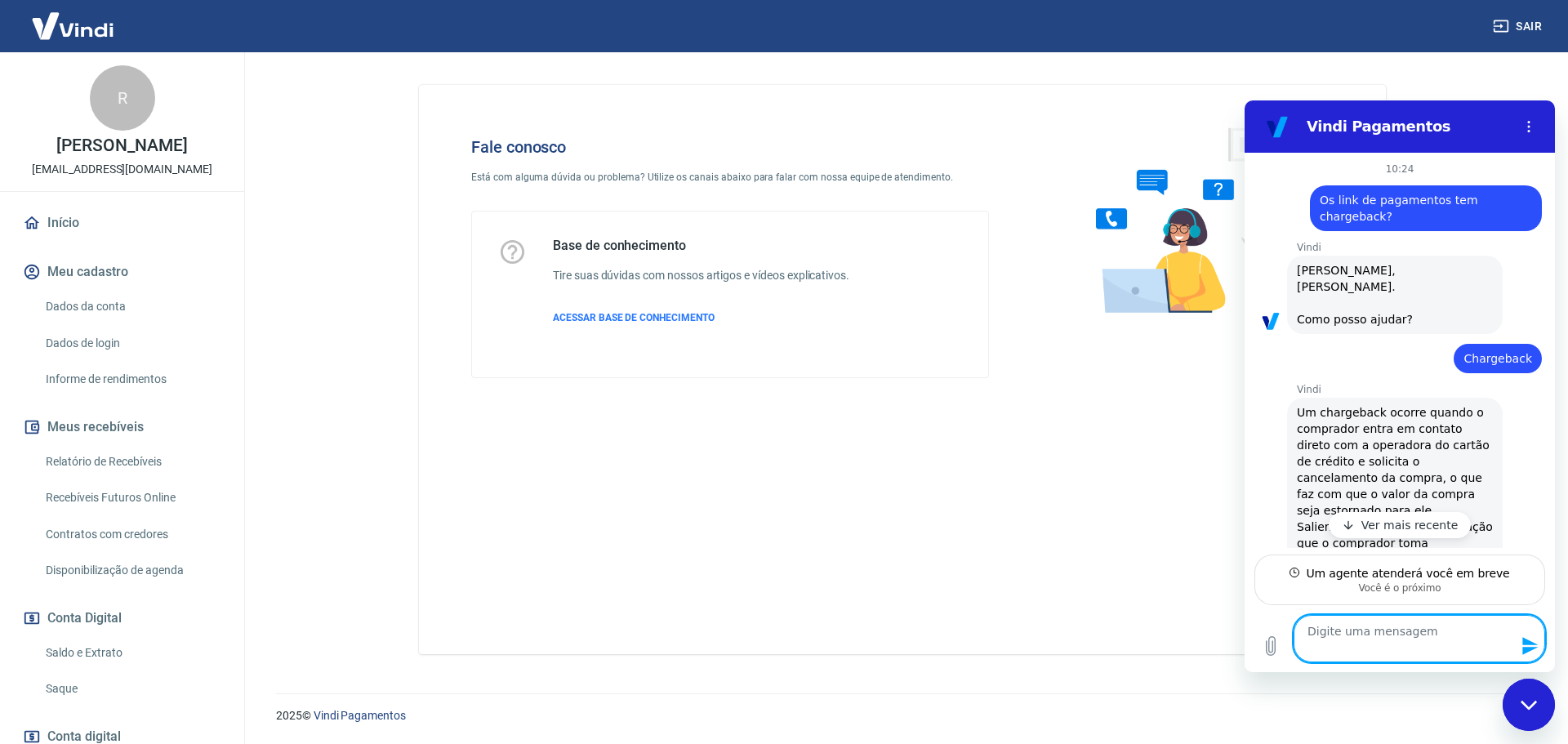
type textarea "Os link de pagamentos tem chargeback?"
type textarea "x"
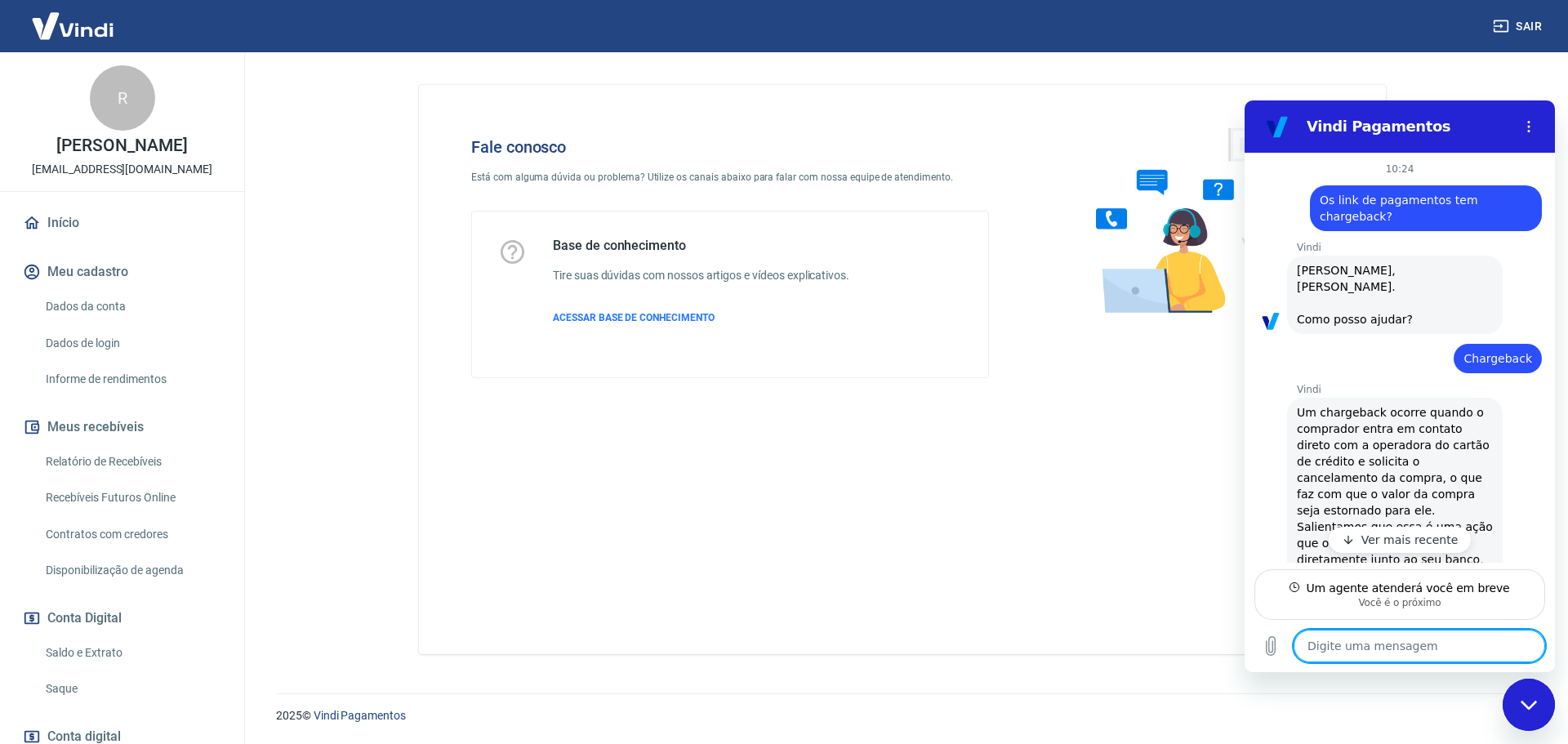
type textarea "x"
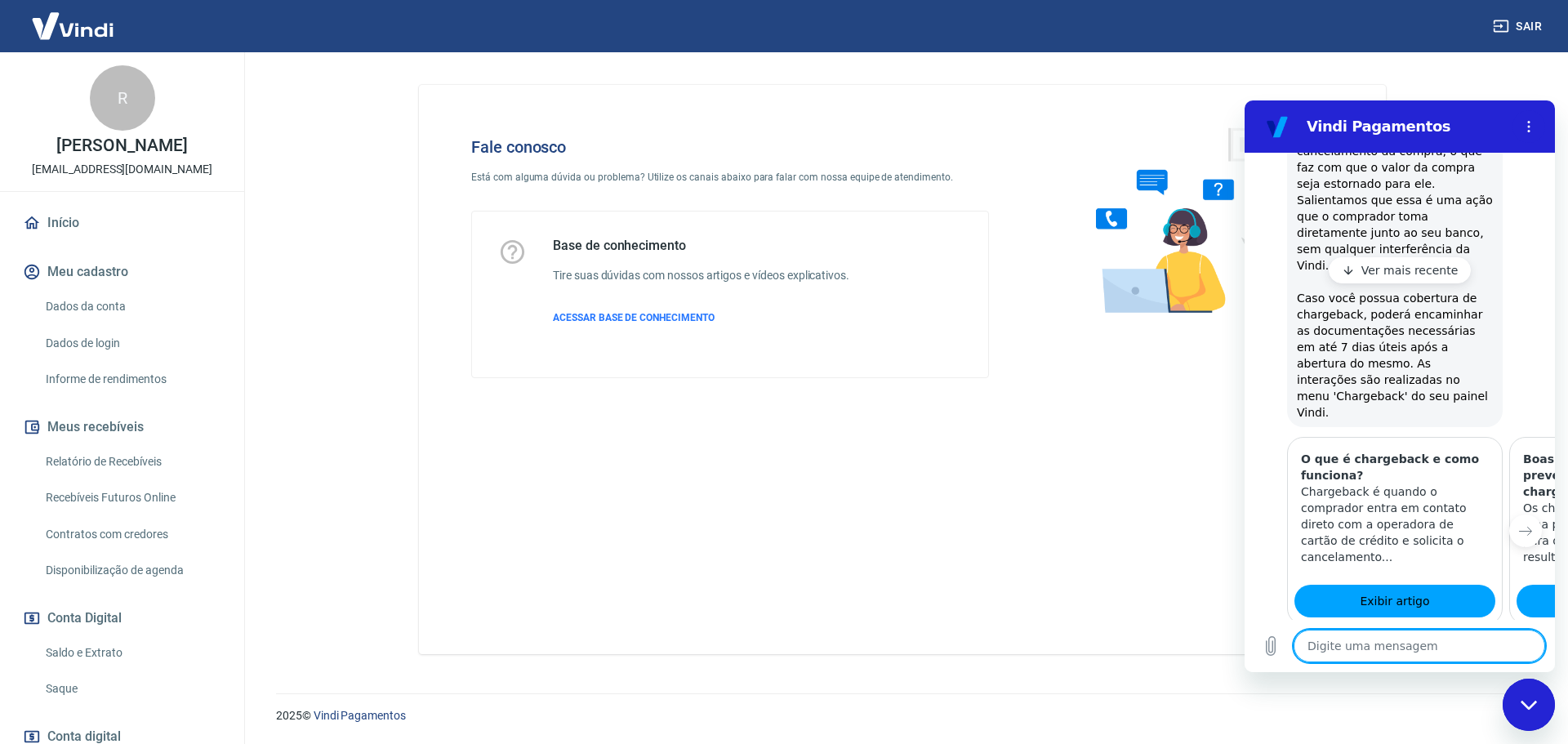
scroll to position [621, 0]
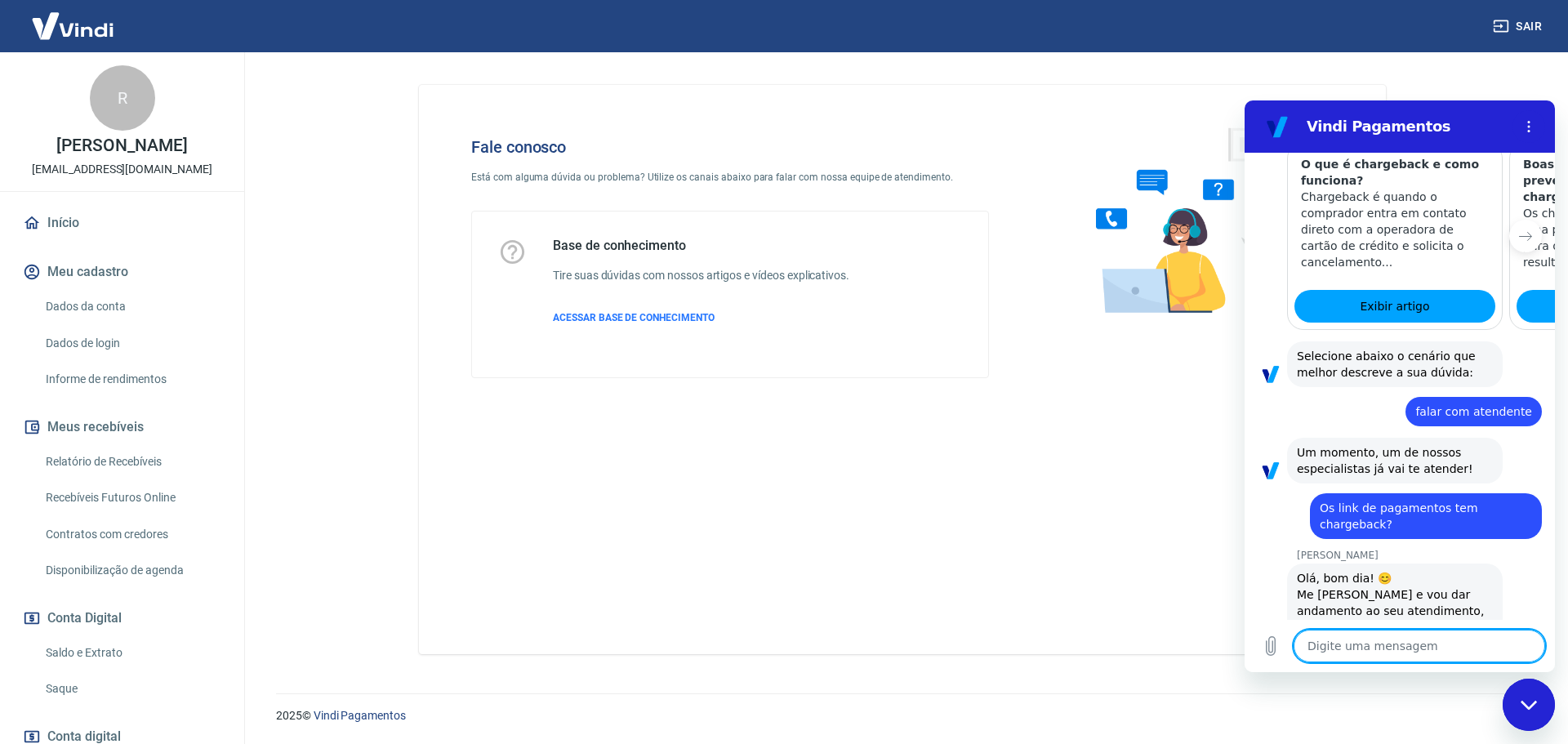
type textarea "R"
type textarea "x"
type textarea "Ro"
type textarea "x"
type textarea "Rod"
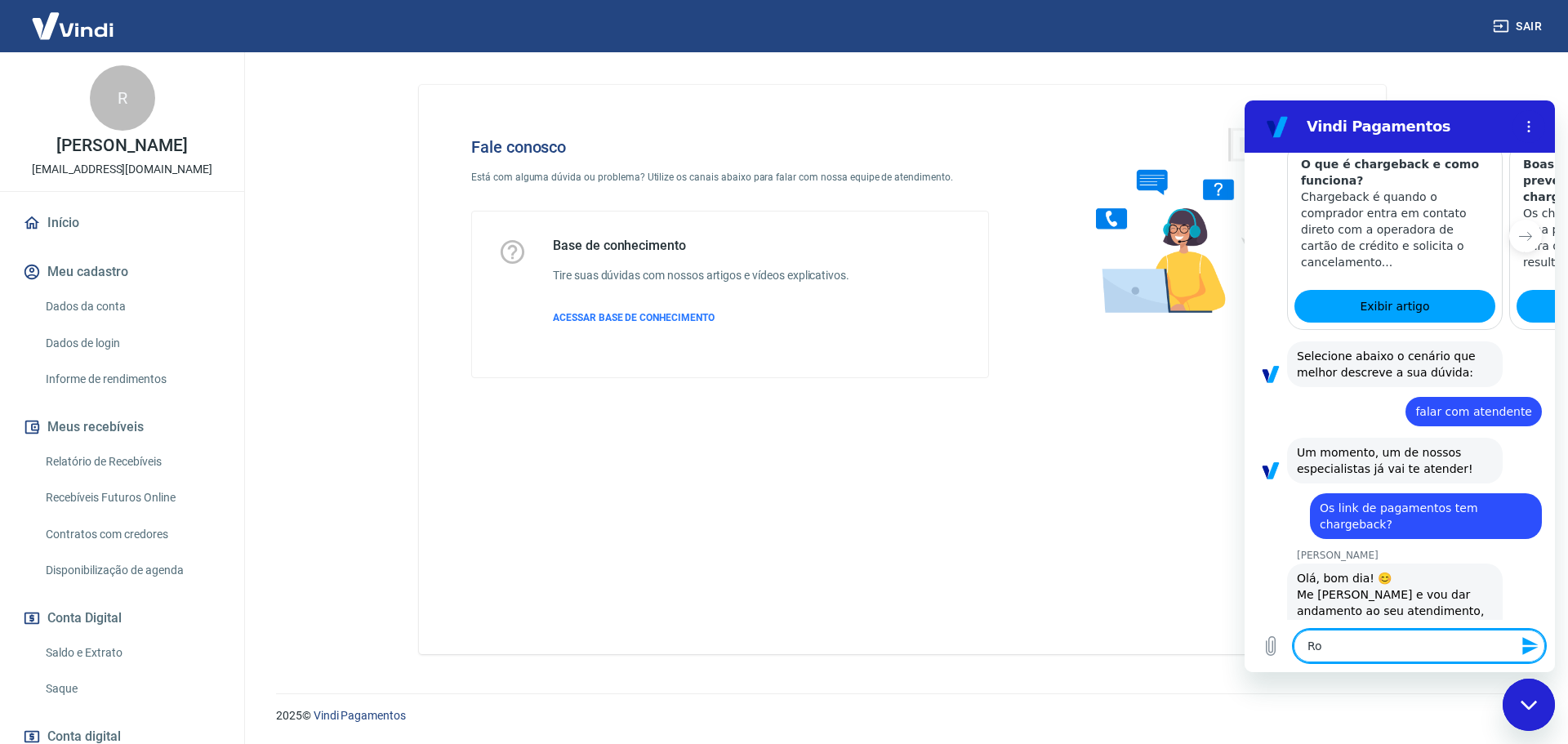
type textarea "x"
type textarea "Rodr"
type textarea "x"
type textarea "Rodri"
type textarea "x"
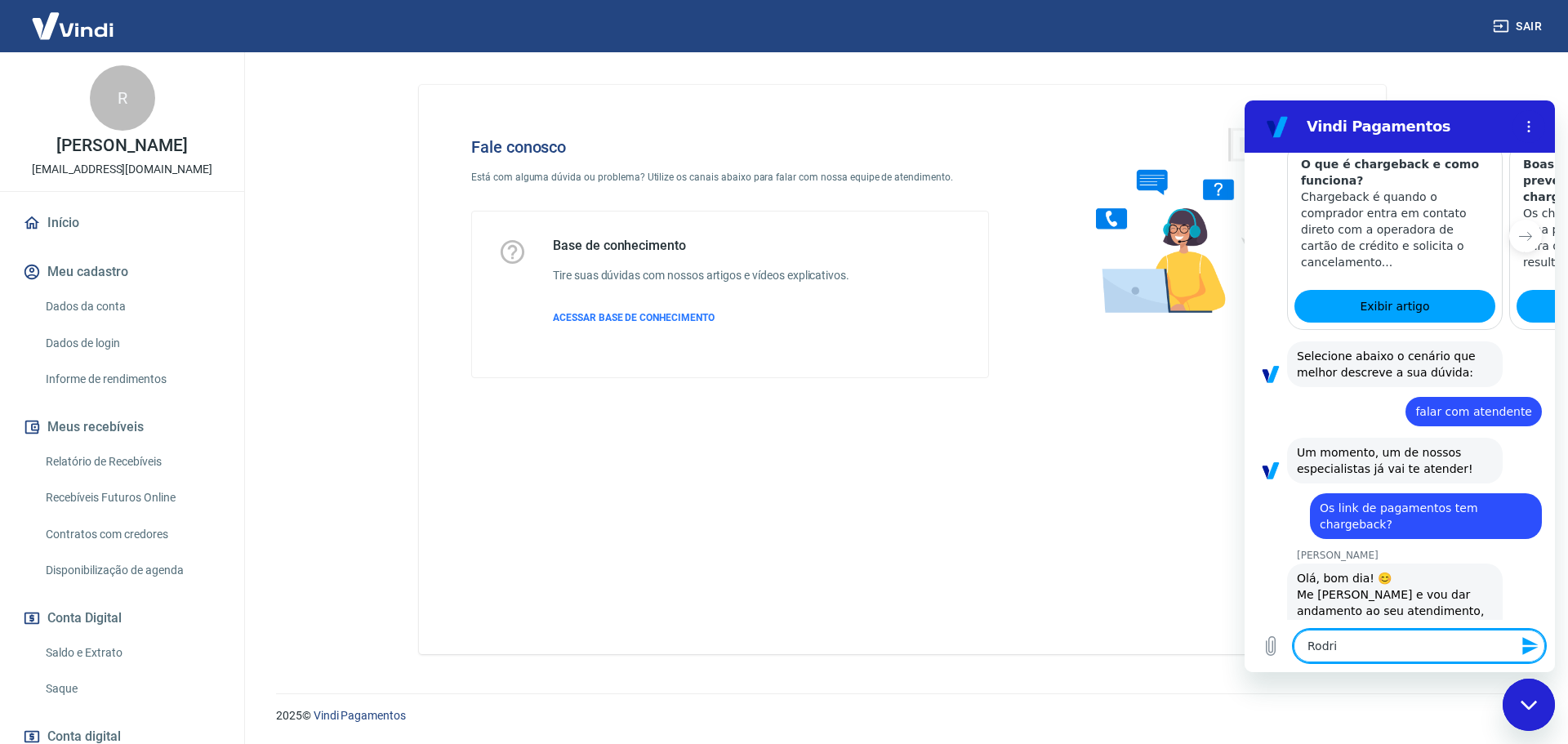
type textarea "Rodrig"
type textarea "x"
type textarea "[PERSON_NAME]"
type textarea "x"
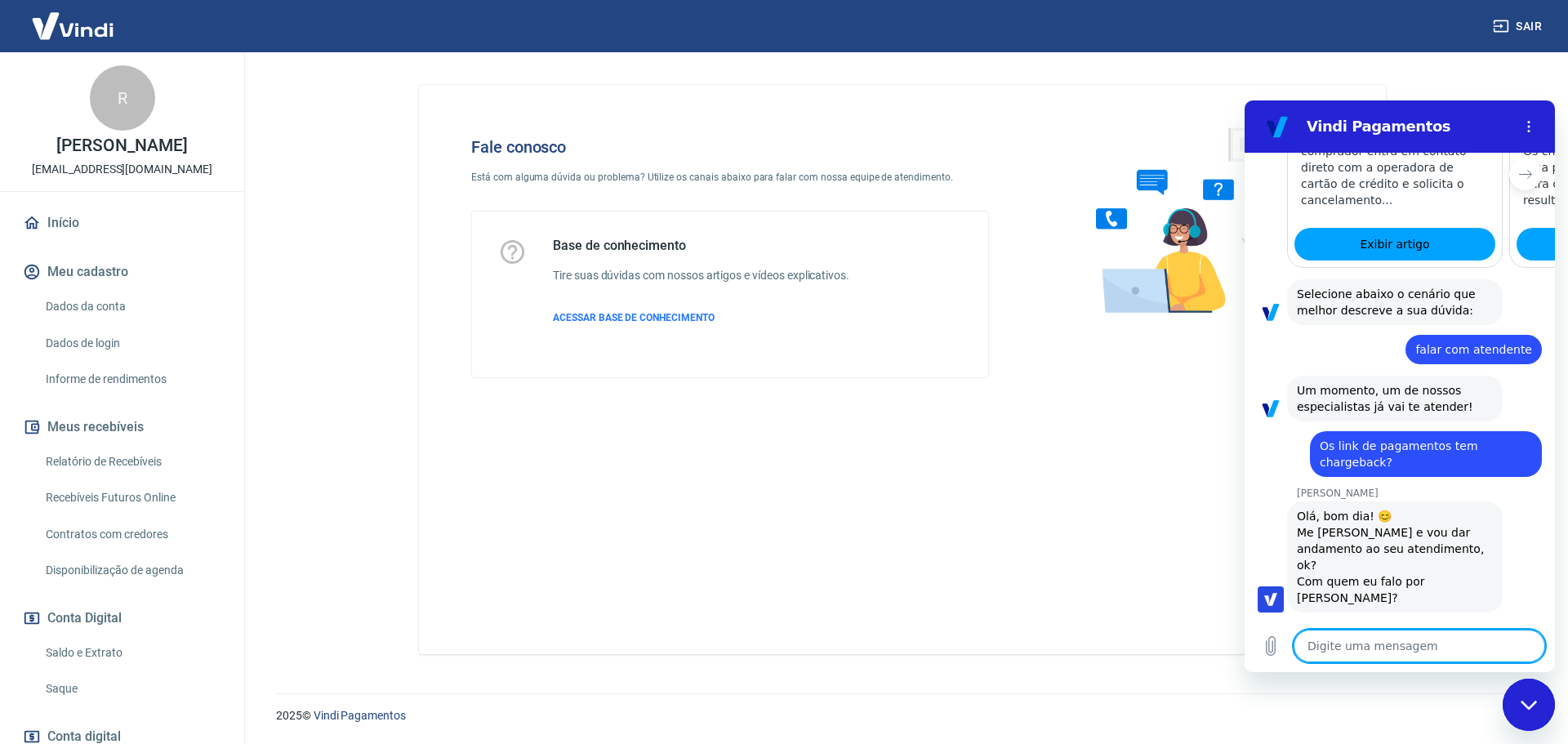
type textarea "x"
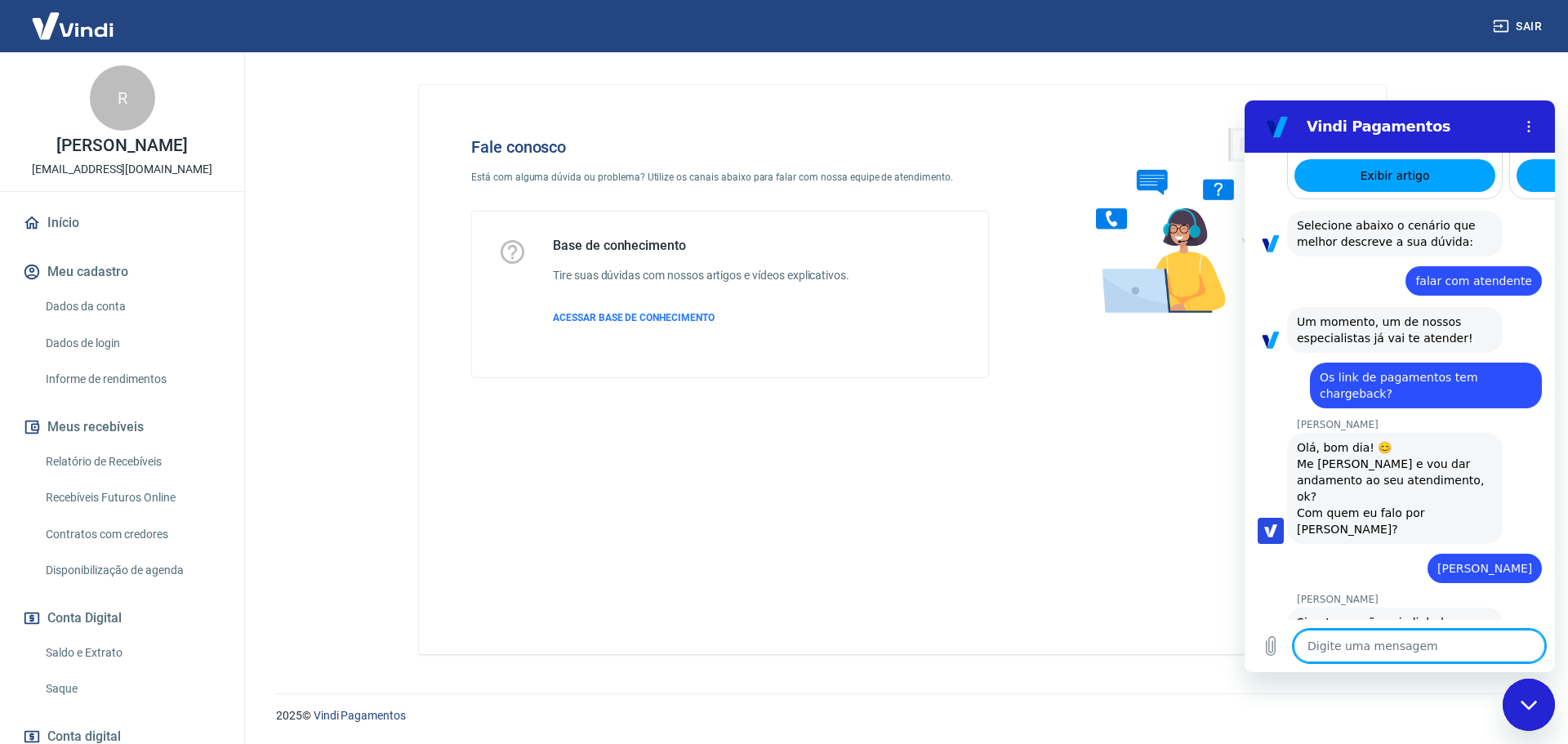
scroll to position [755, 0]
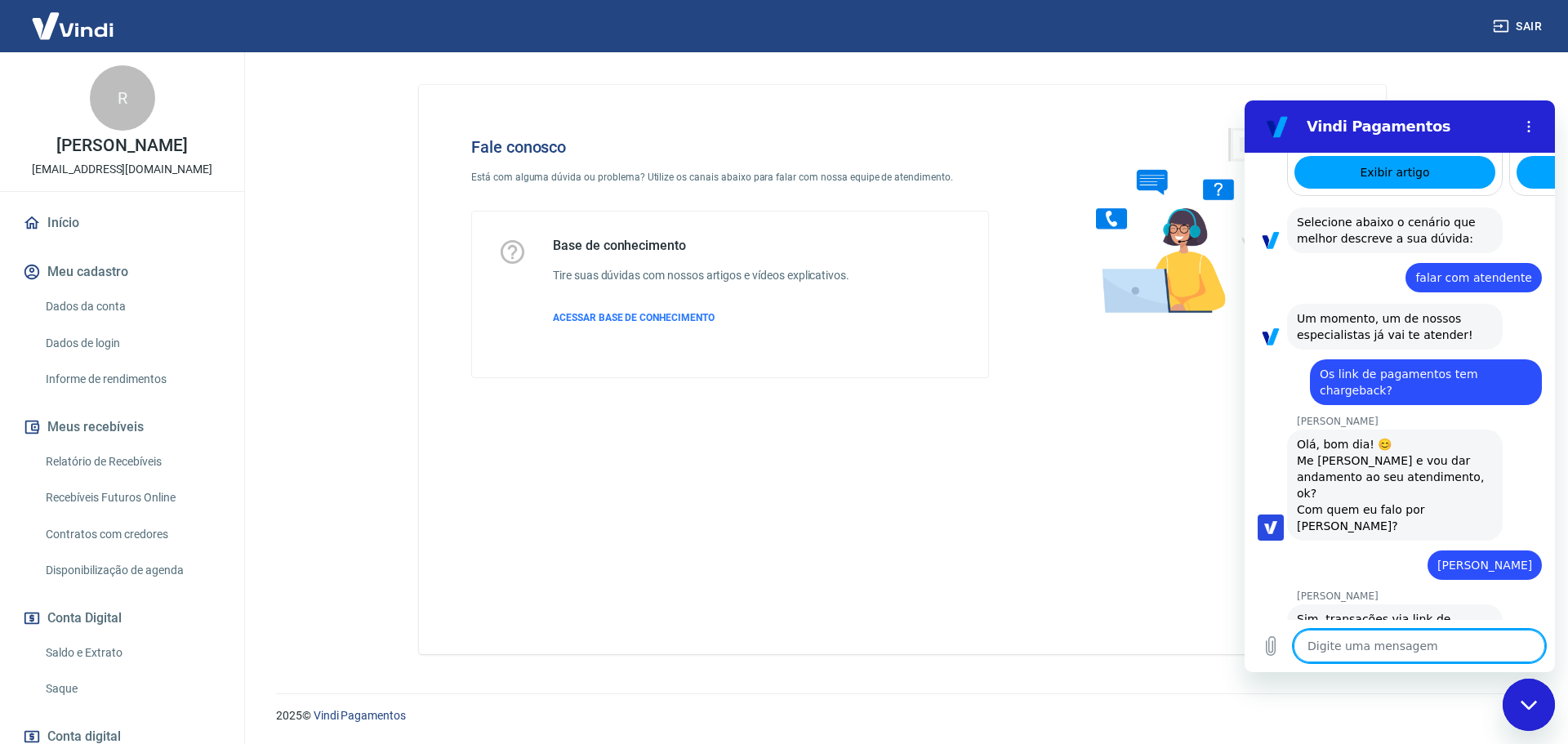
type textarea "N"
type textarea "x"
type textarea "Ne"
type textarea "x"
type textarea "Nes"
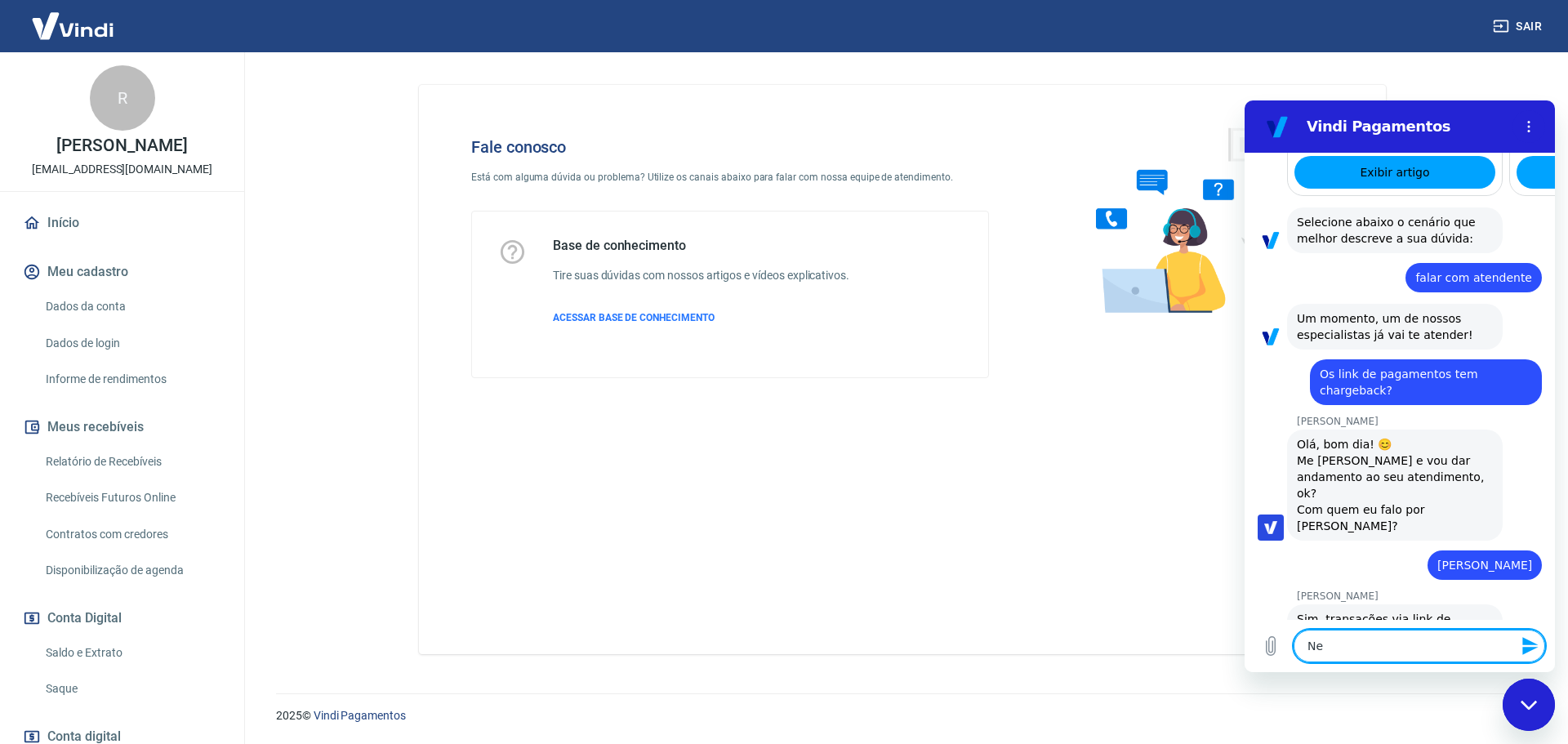
type textarea "x"
type textarea "Ness"
type textarea "x"
type textarea "Nesse"
type textarea "x"
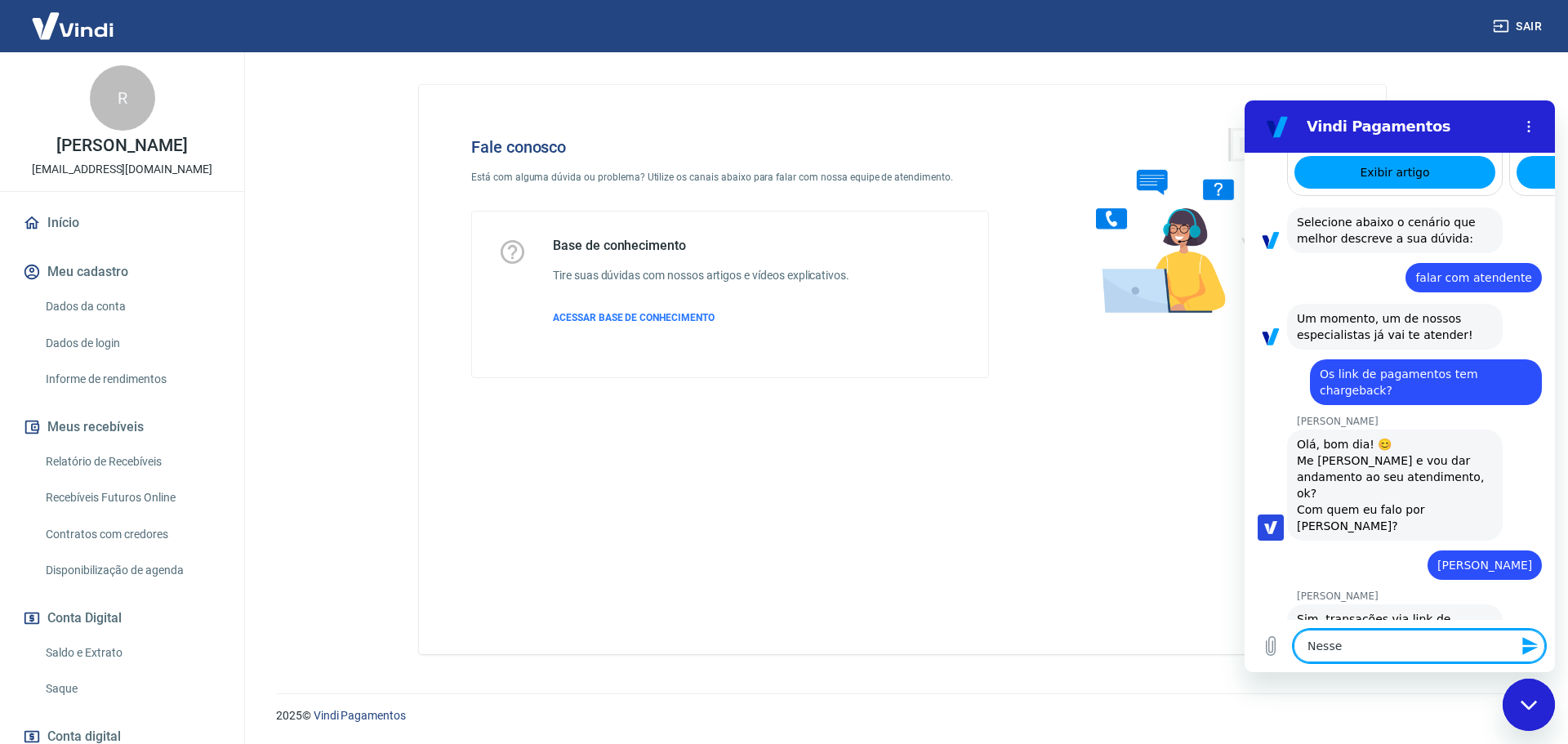
type textarea "Nesse"
type textarea "x"
type textarea "Nesse"
type textarea "x"
type textarea "Ness"
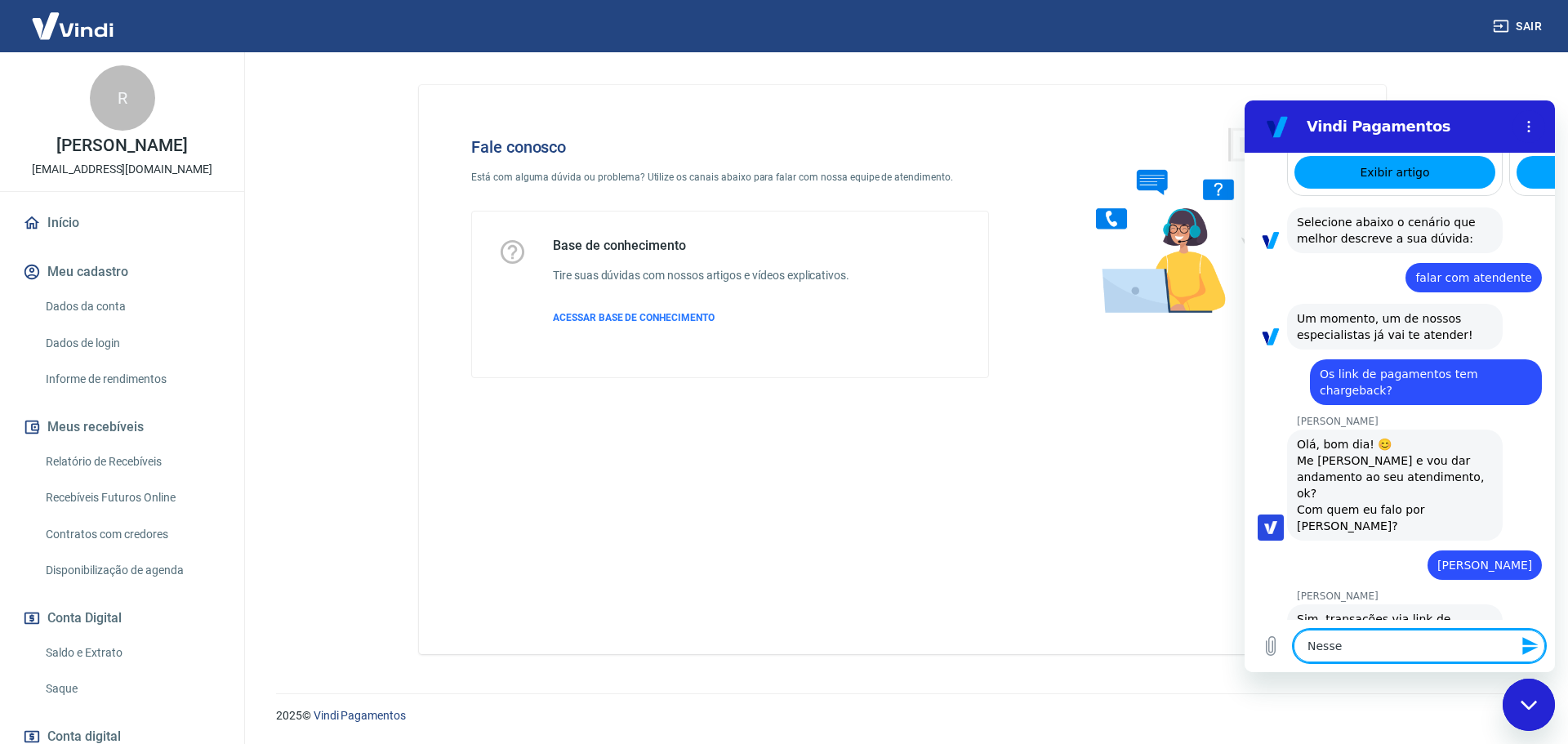
type textarea "x"
type textarea "Nes"
type textarea "x"
type textarea "Ne"
type textarea "x"
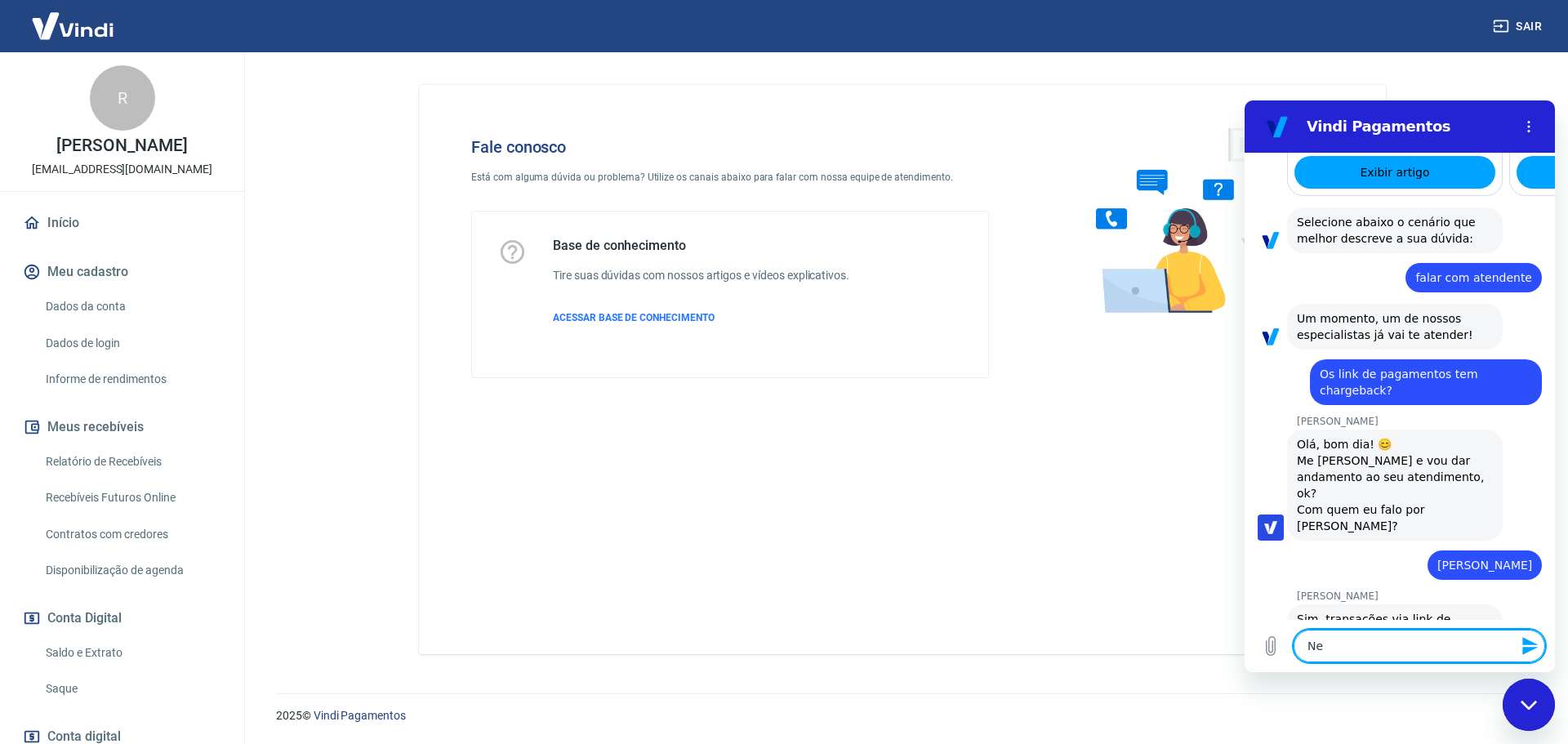
type textarea "N"
type textarea "x"
type textarea "N"
type textarea "x"
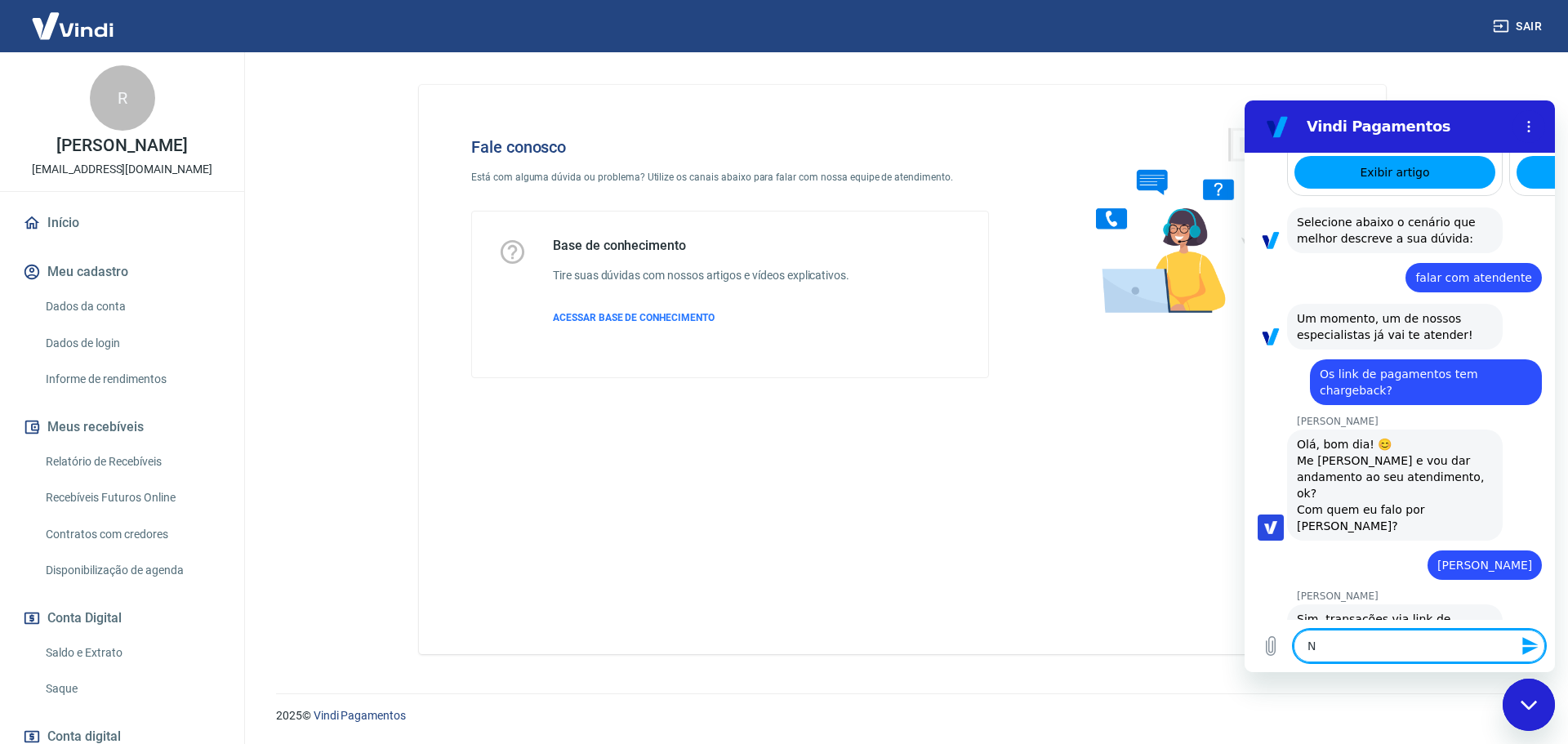
type textarea "No"
type textarea "x"
type textarea "No"
type textarea "x"
type textarea "No c"
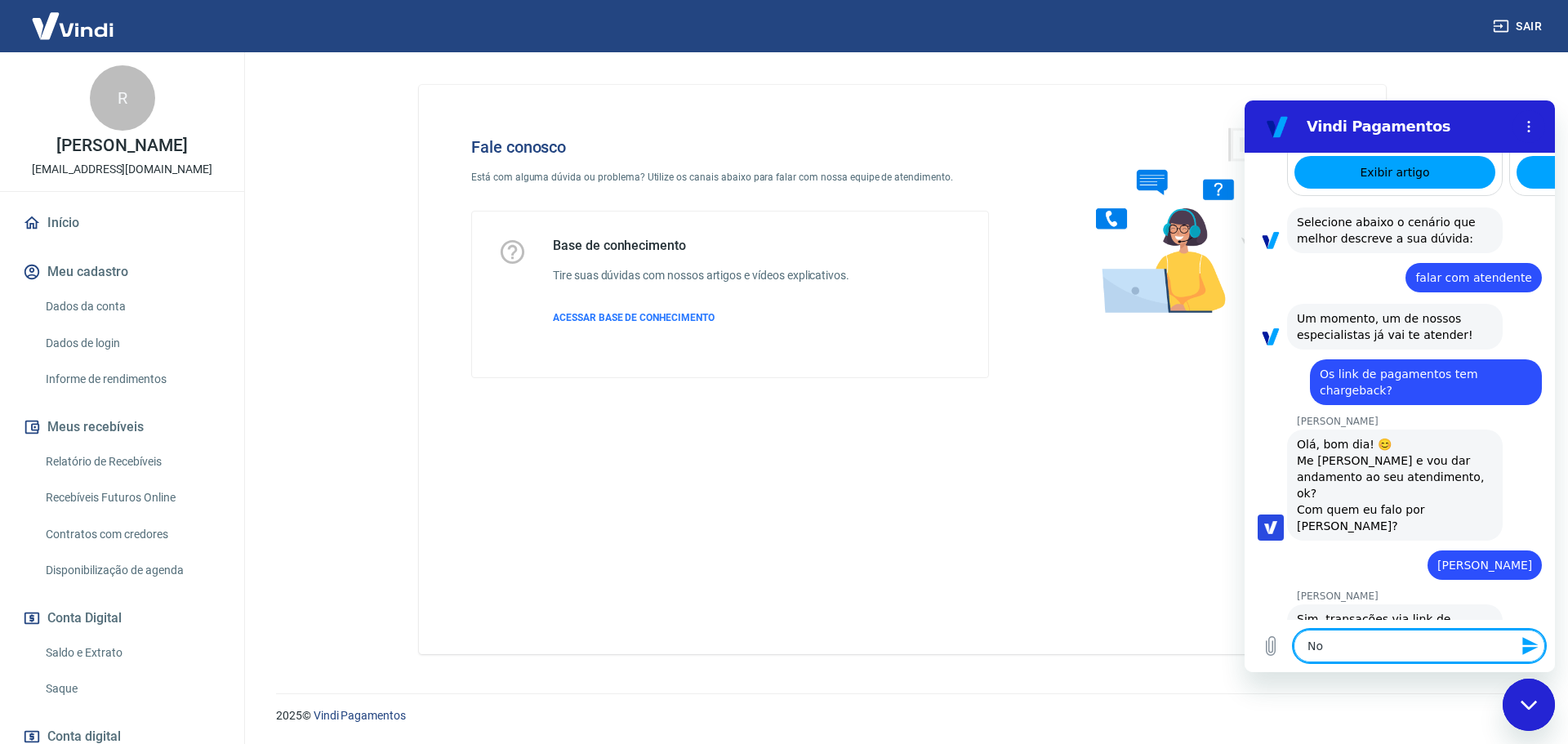
type textarea "x"
type textarea "No ca"
type textarea "x"
type textarea "No cas"
type textarea "x"
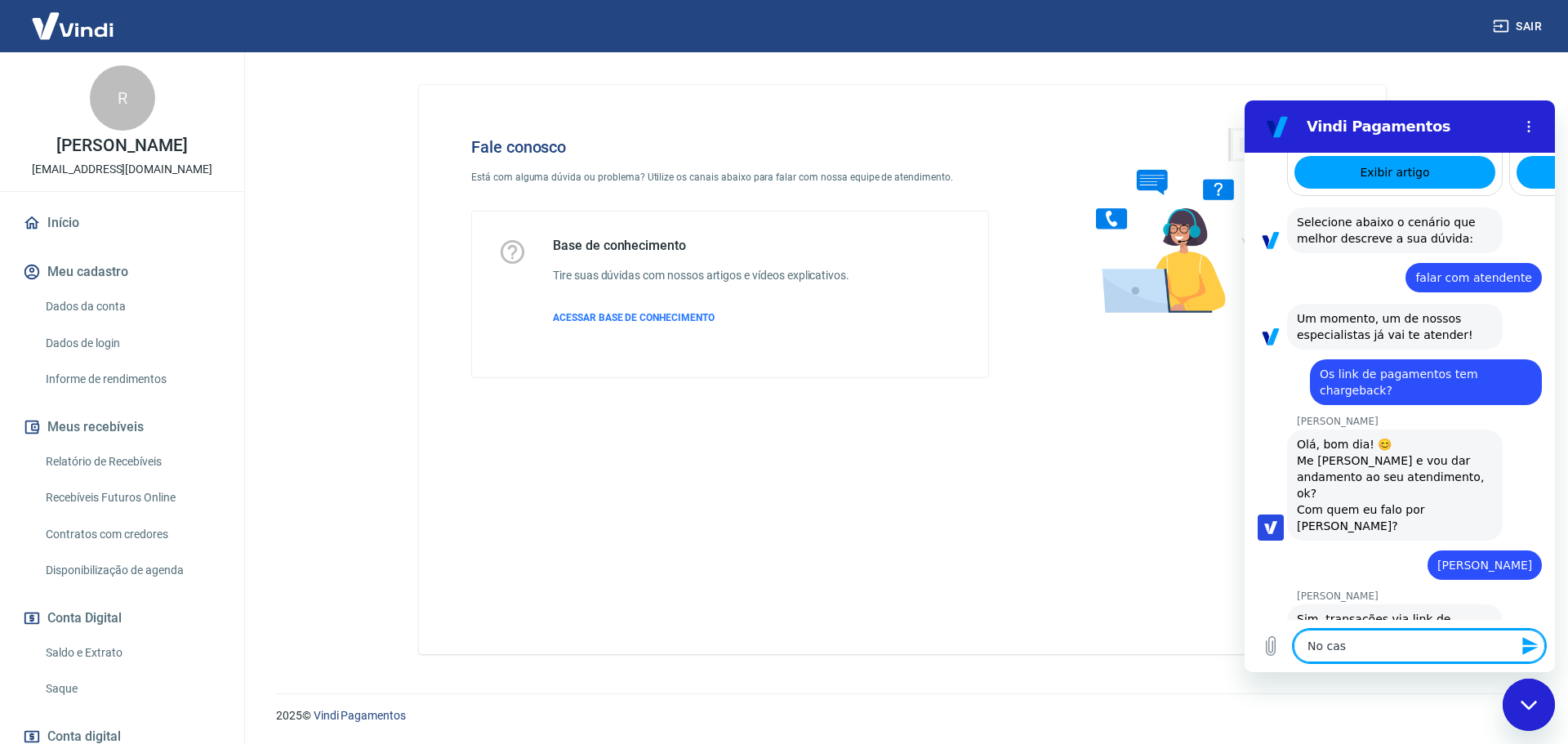
type textarea "No caso"
type textarea "x"
type textarea "No caso"
type textarea "x"
type textarea "No caso d"
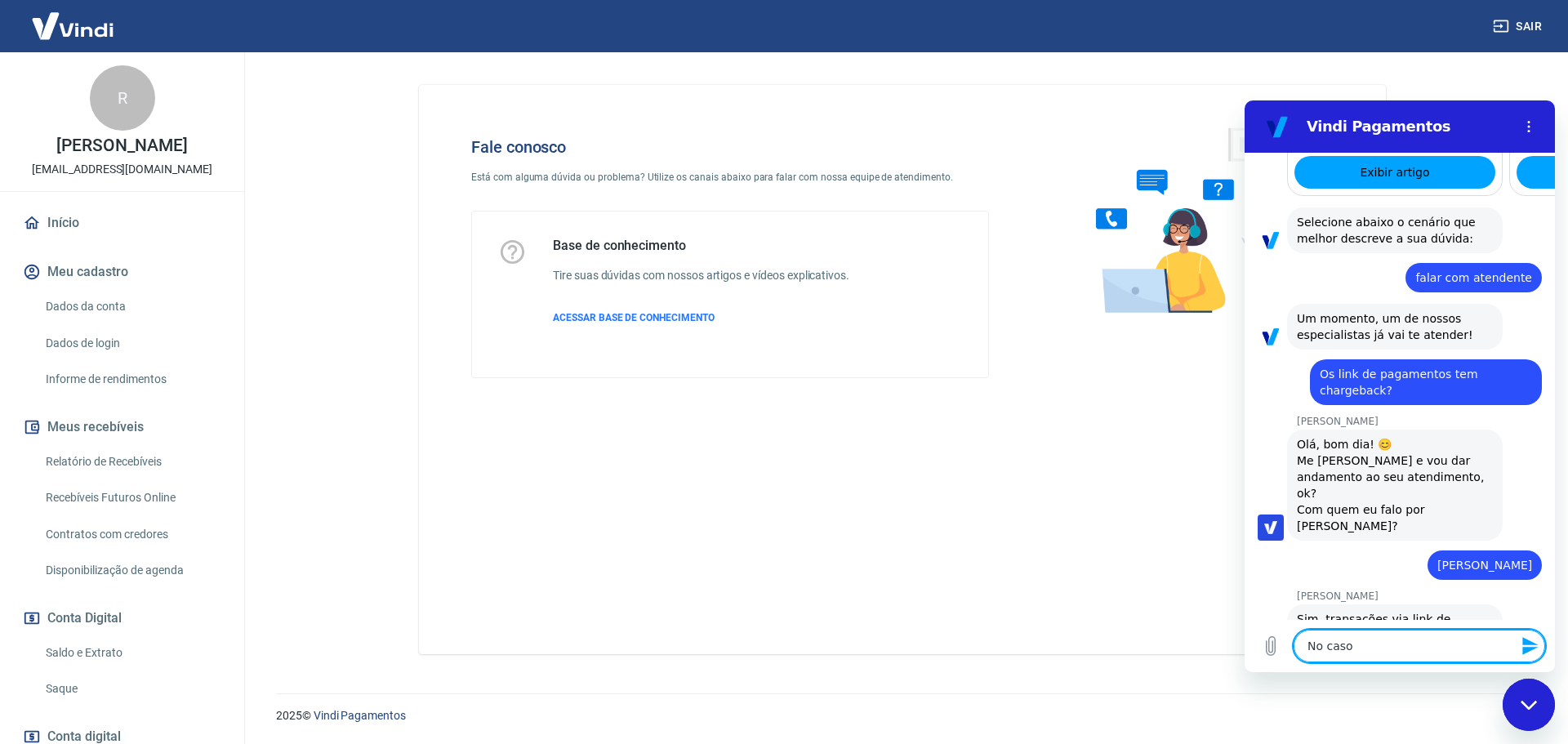
type textarea "x"
type textarea "No caso de"
type textarea "x"
type textarea "No caso de"
type textarea "x"
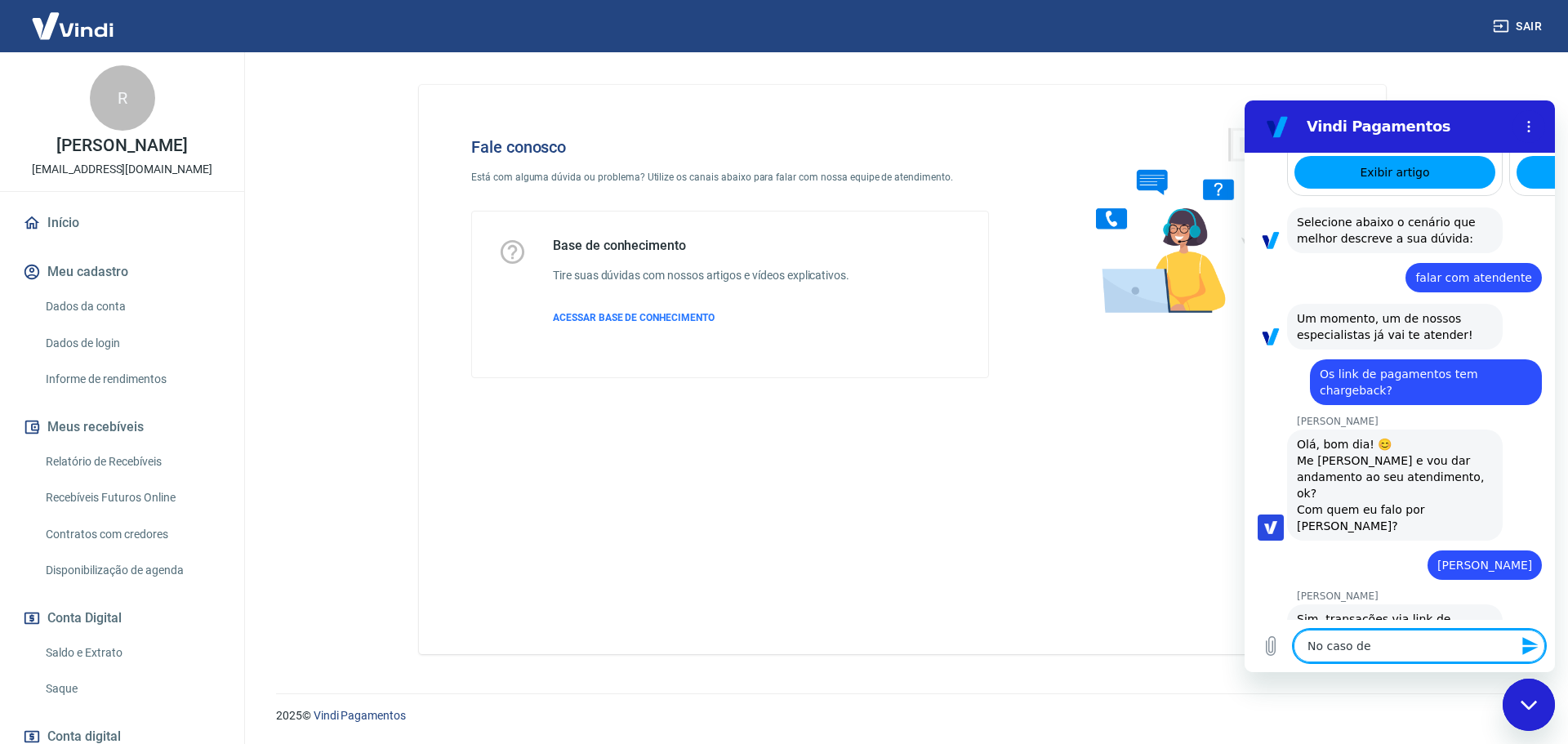
type textarea "No caso de u"
type textarea "x"
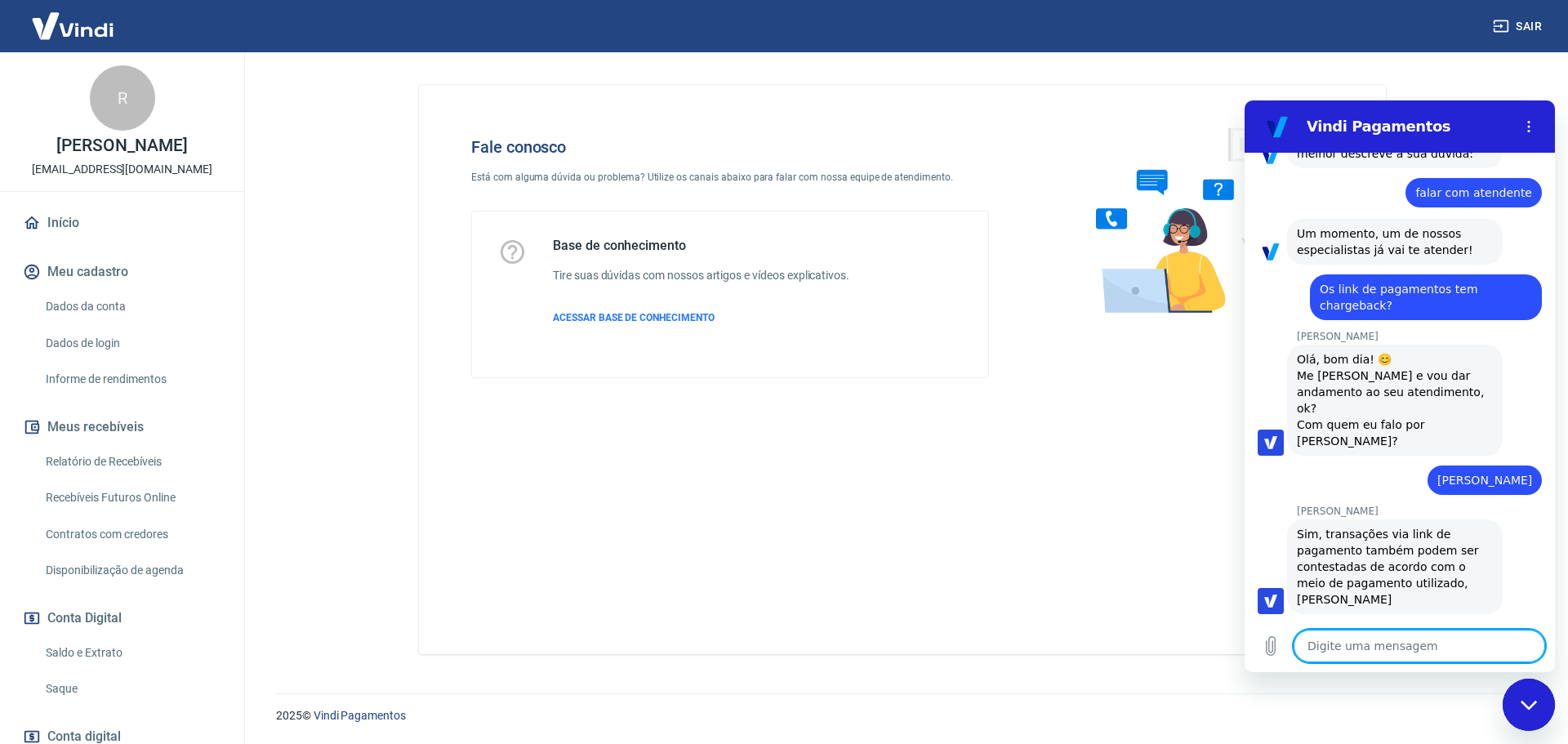
scroll to position [844, 0]
